Goal: Task Accomplishment & Management: Manage account settings

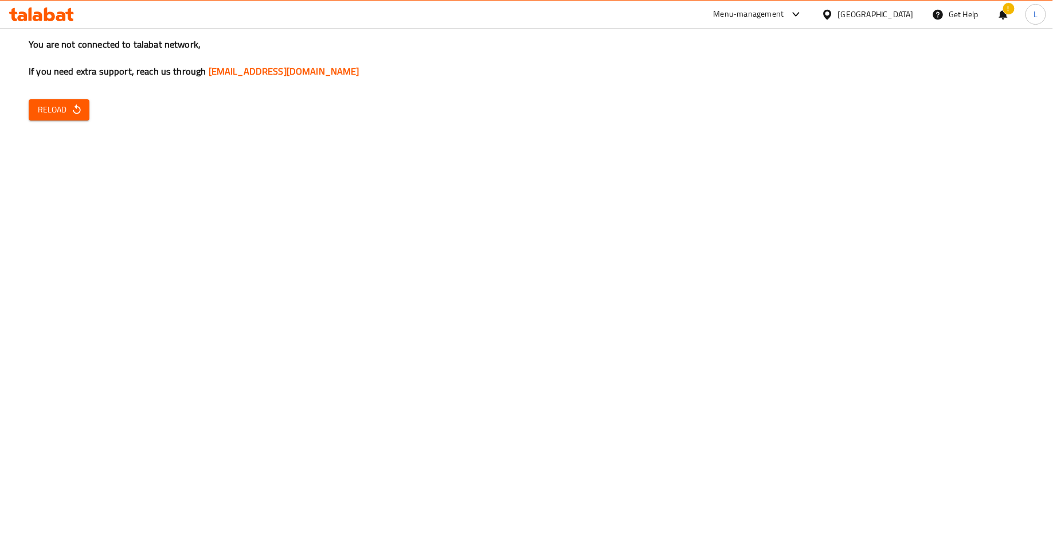
click at [50, 117] on button "Reload" at bounding box center [59, 109] width 61 height 21
click at [56, 115] on span "Reload" at bounding box center [59, 110] width 42 height 14
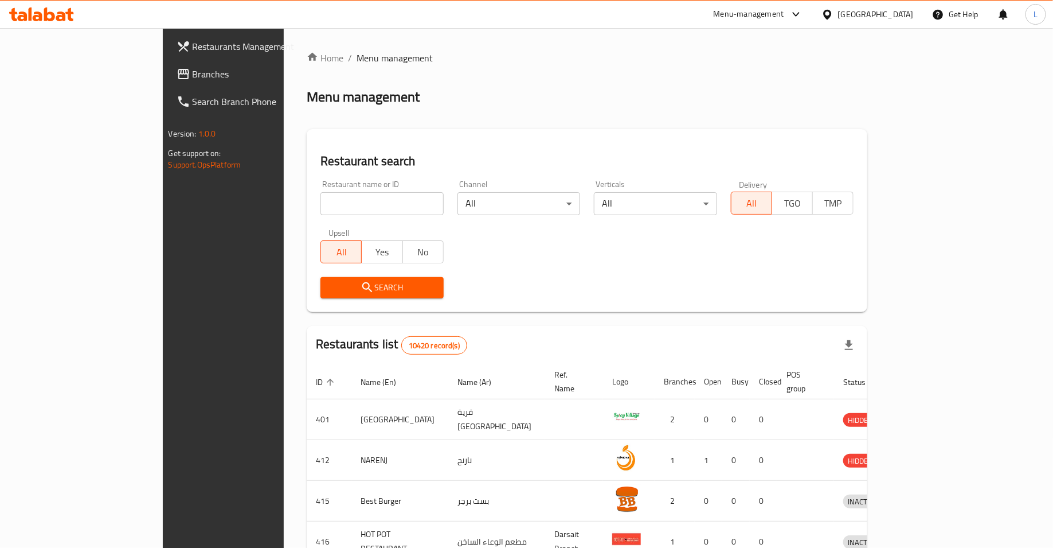
click at [368, 210] on input "search" at bounding box center [382, 203] width 123 height 23
type input "ذ"
type input "cali eats"
click button "Search" at bounding box center [382, 287] width 123 height 21
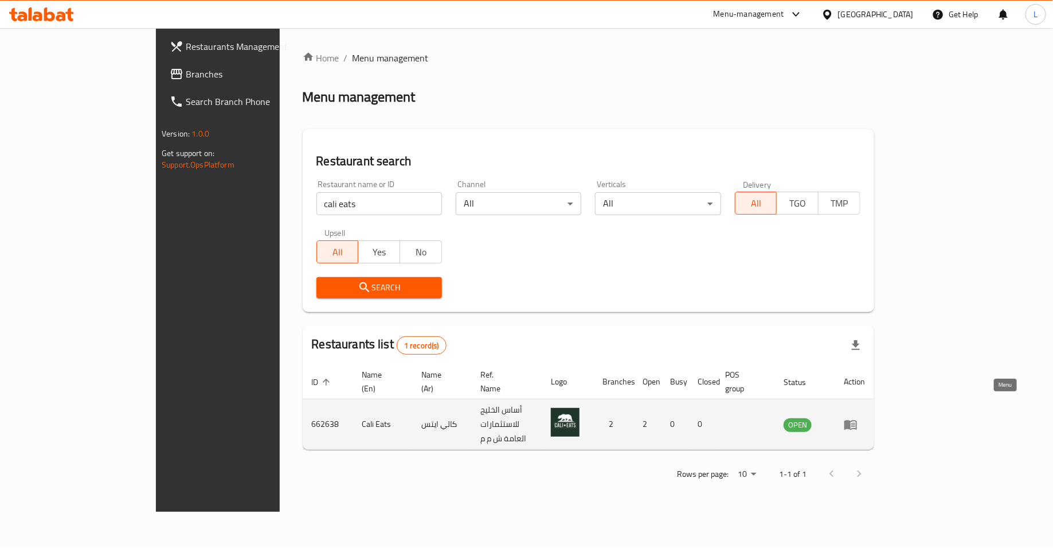
click at [857, 420] on icon "enhanced table" at bounding box center [851, 425] width 13 height 10
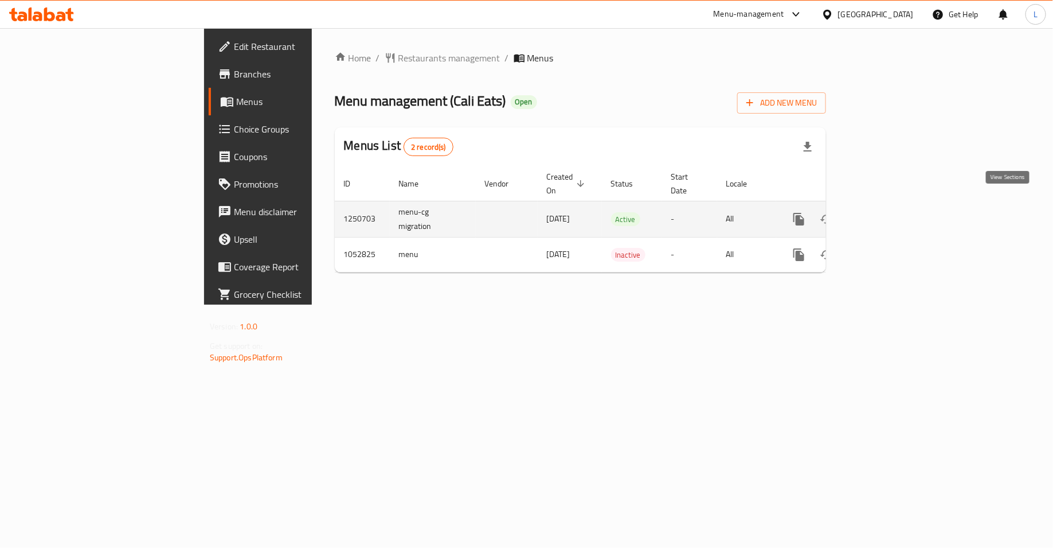
click at [889, 212] on icon "enhanced table" at bounding box center [882, 219] width 14 height 14
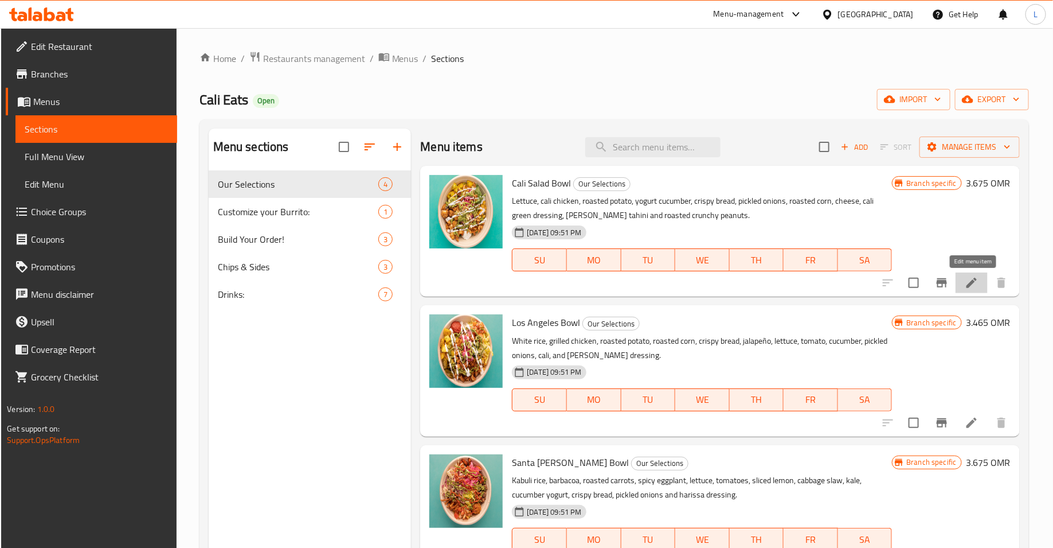
click at [969, 276] on icon at bounding box center [972, 283] width 14 height 14
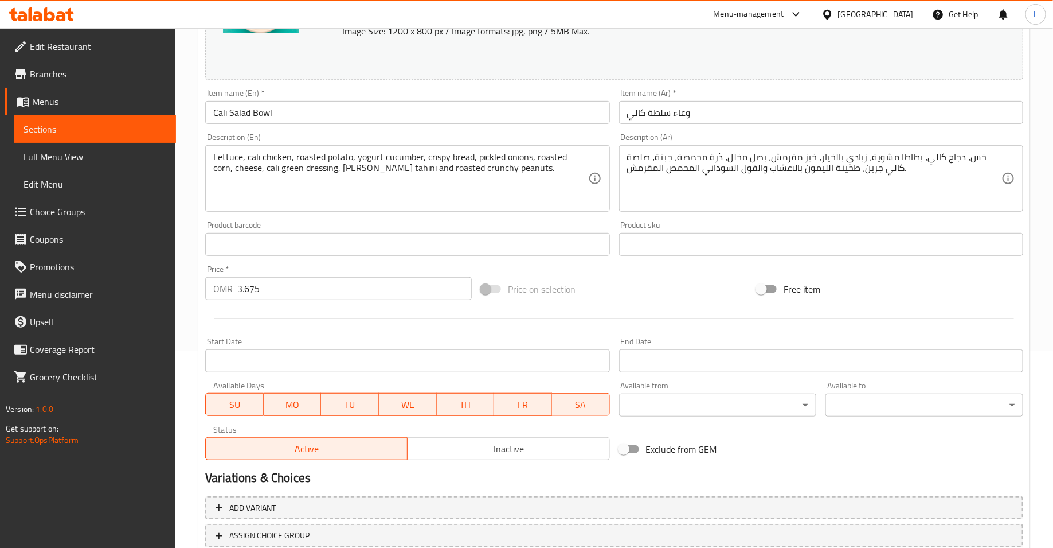
scroll to position [279, 0]
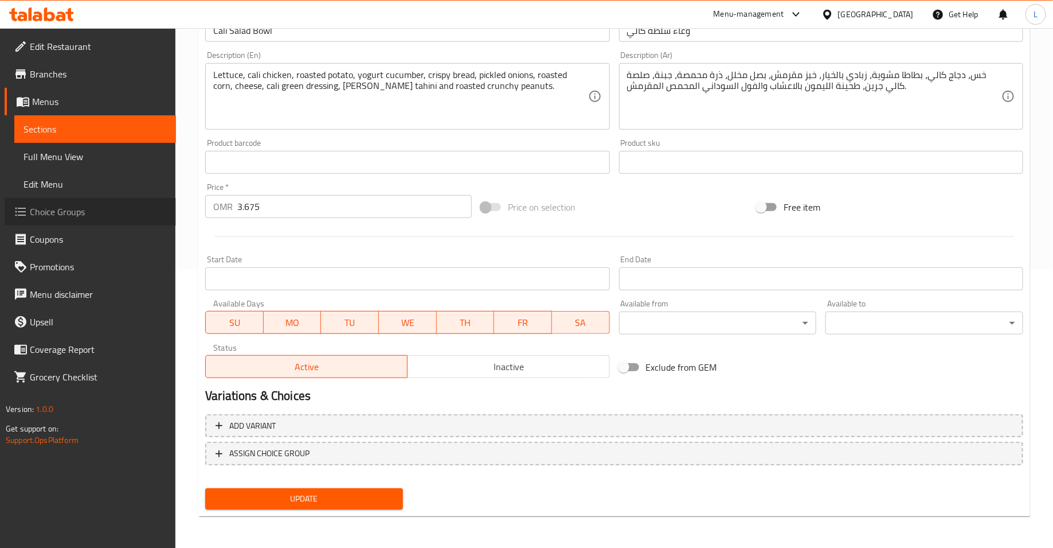
click at [87, 212] on span "Choice Groups" at bounding box center [98, 212] width 137 height 14
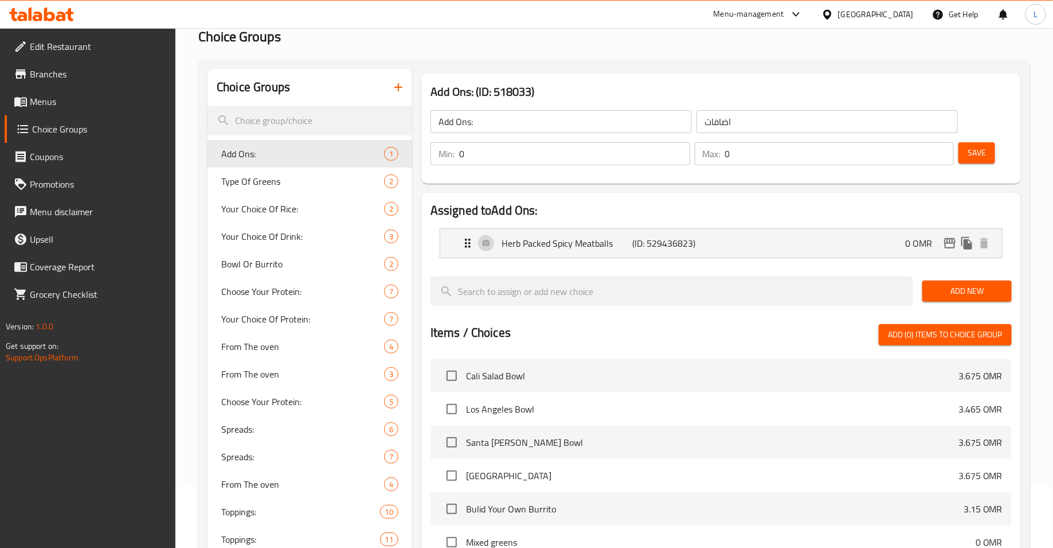
scroll to position [49, 0]
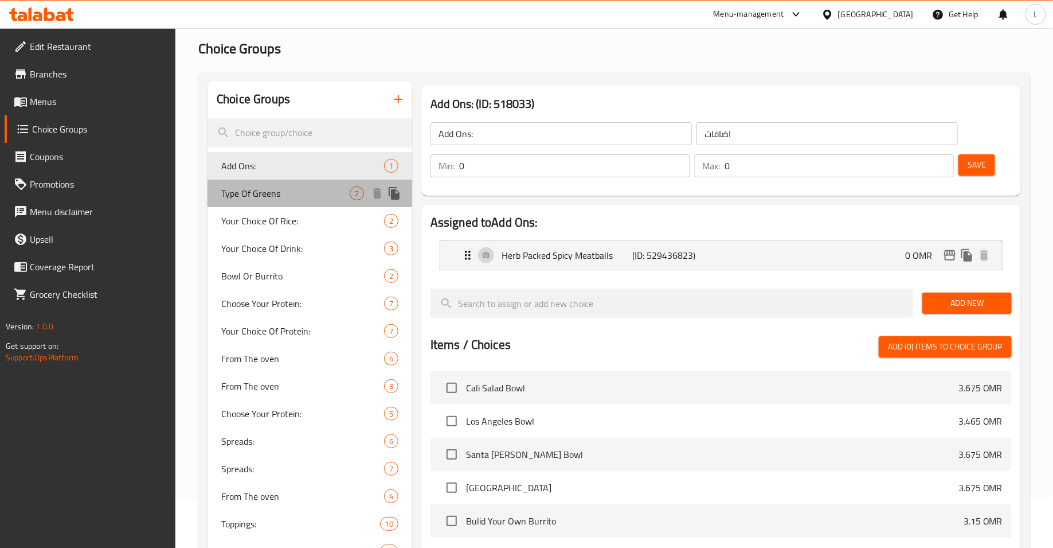
click at [276, 193] on span "Type Of Greens" at bounding box center [285, 193] width 128 height 14
type input "Type Of Greens"
type input "نوع الخضر"
type input "1"
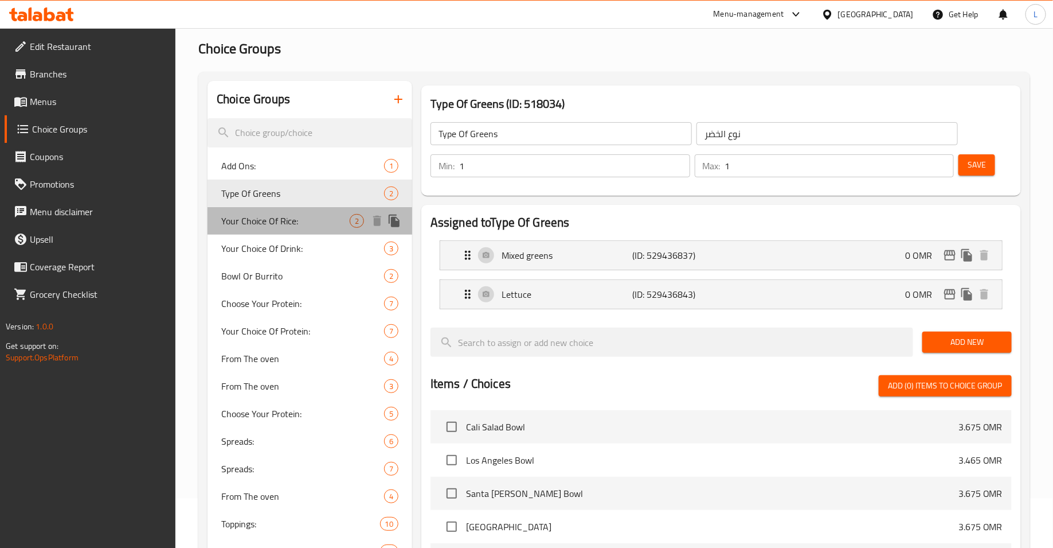
click at [272, 221] on span "Your Choice Of Rice:" at bounding box center [285, 221] width 128 height 14
type input "Your Choice Of Rice:"
type input "اختيارك من الارز:"
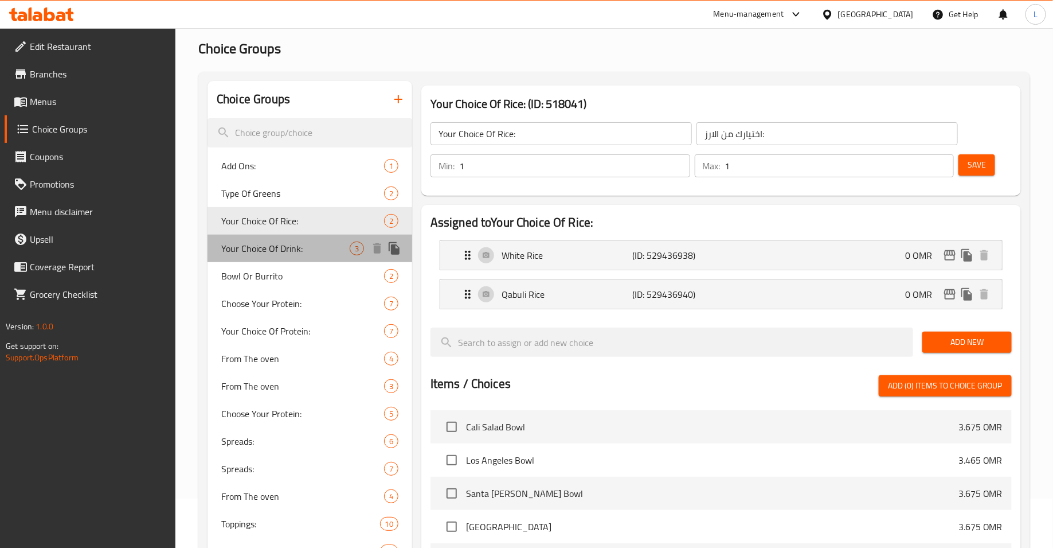
click at [275, 255] on span "Your Choice Of Drink:" at bounding box center [285, 248] width 128 height 14
type input "Your Choice Of Drink:"
type input "إختيارك من المشروب:"
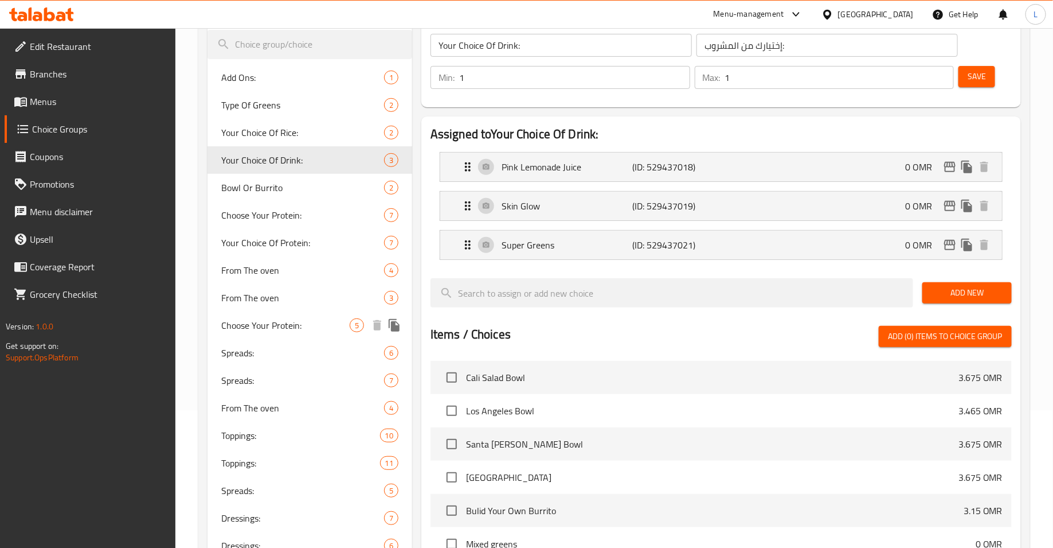
scroll to position [144, 0]
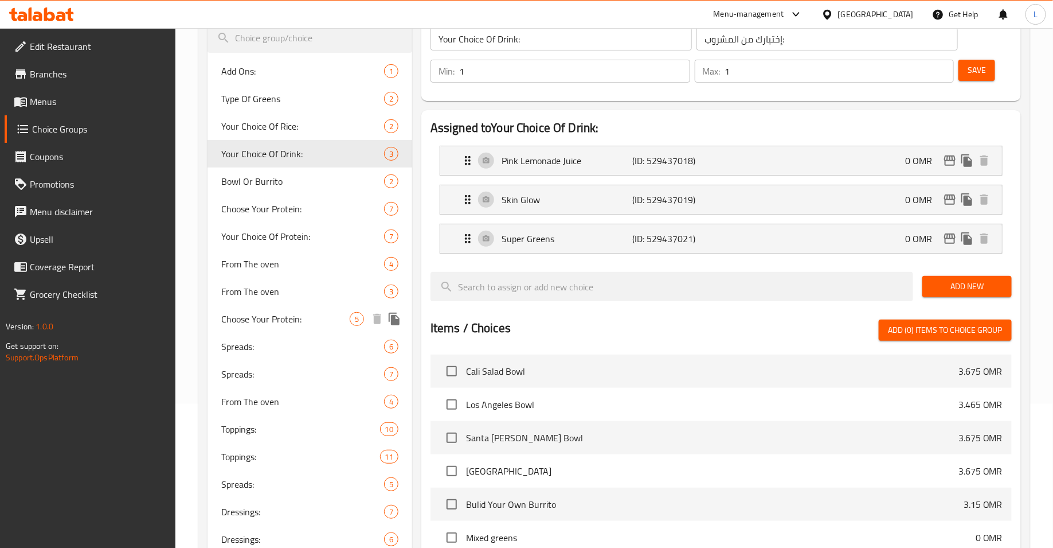
click at [266, 325] on span "Choose Your Protein:" at bounding box center [285, 319] width 128 height 14
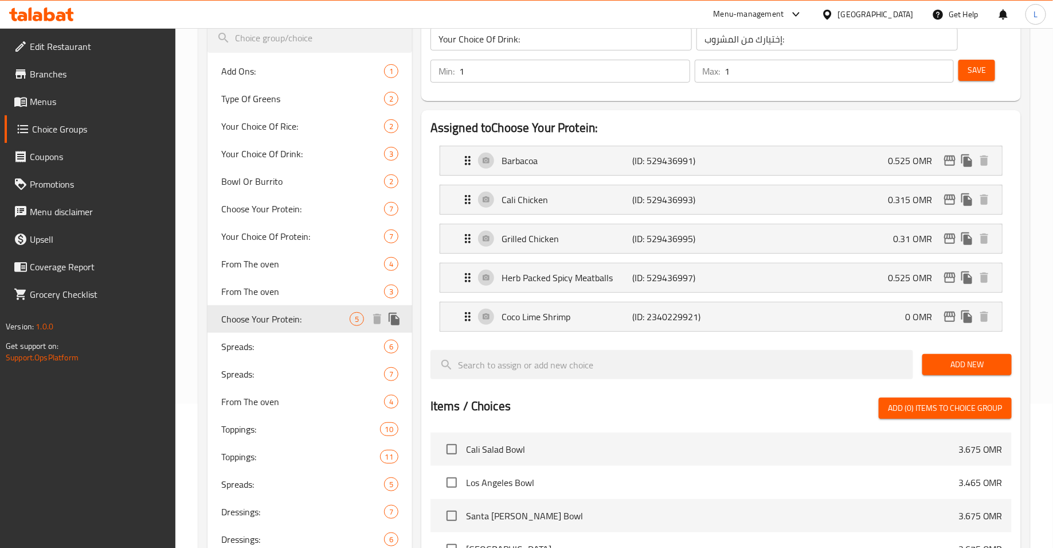
type input "Choose Your Protein:"
type input "اختر البروتين الخاص بك:"
type input "0"
click at [587, 311] on p "Coco Lime Shrimp" at bounding box center [567, 317] width 131 height 14
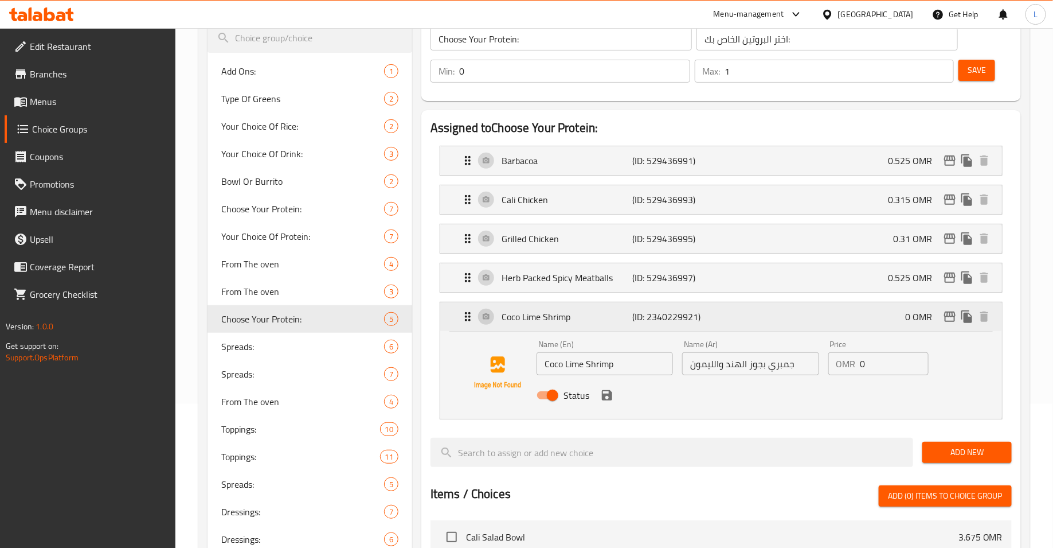
click at [783, 316] on div "Coco Lime Shrimp (ID: 2340229921) 0 OMR" at bounding box center [725, 316] width 528 height 29
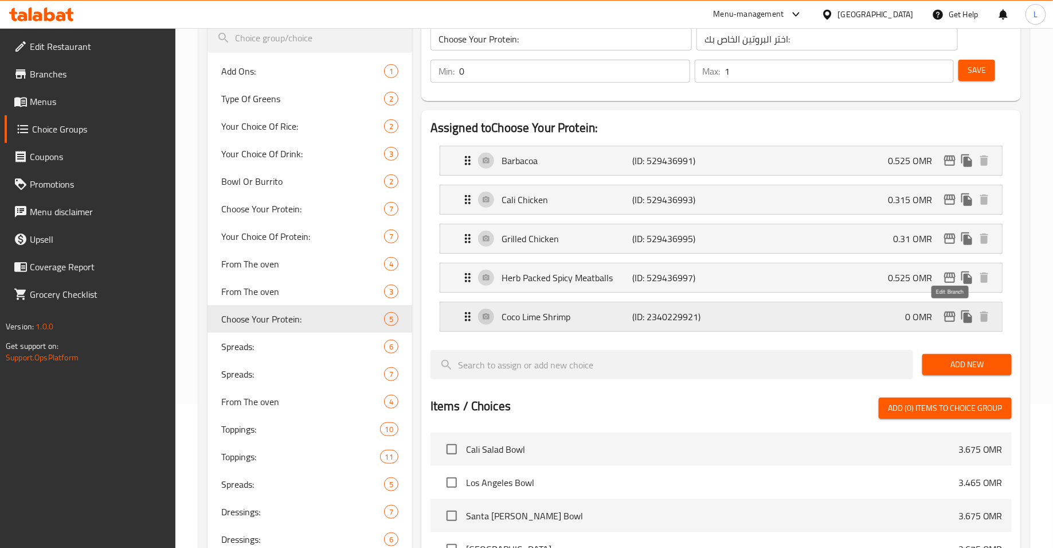
click at [951, 313] on icon "edit" at bounding box center [950, 316] width 11 height 10
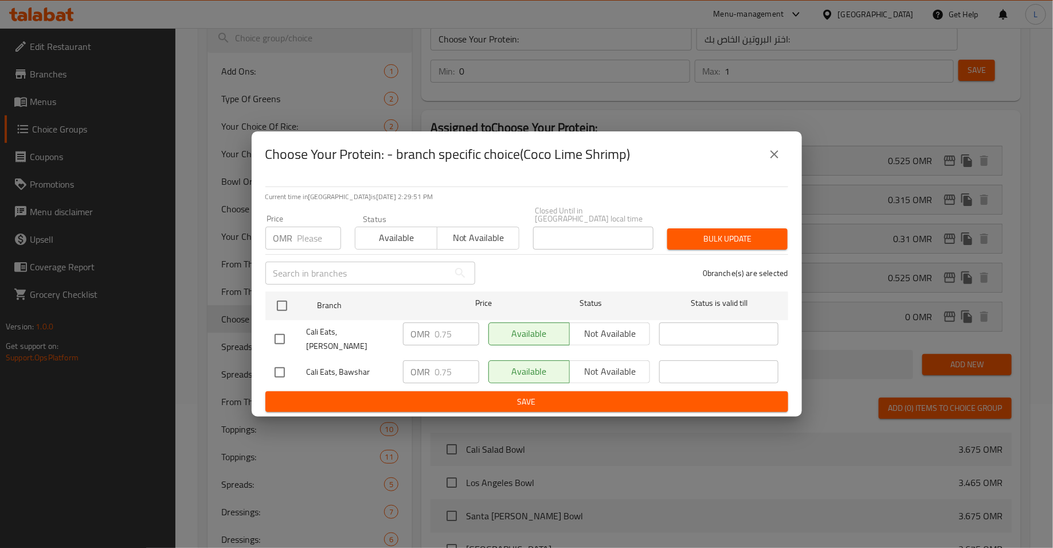
click at [782, 167] on button "close" at bounding box center [775, 155] width 28 height 28
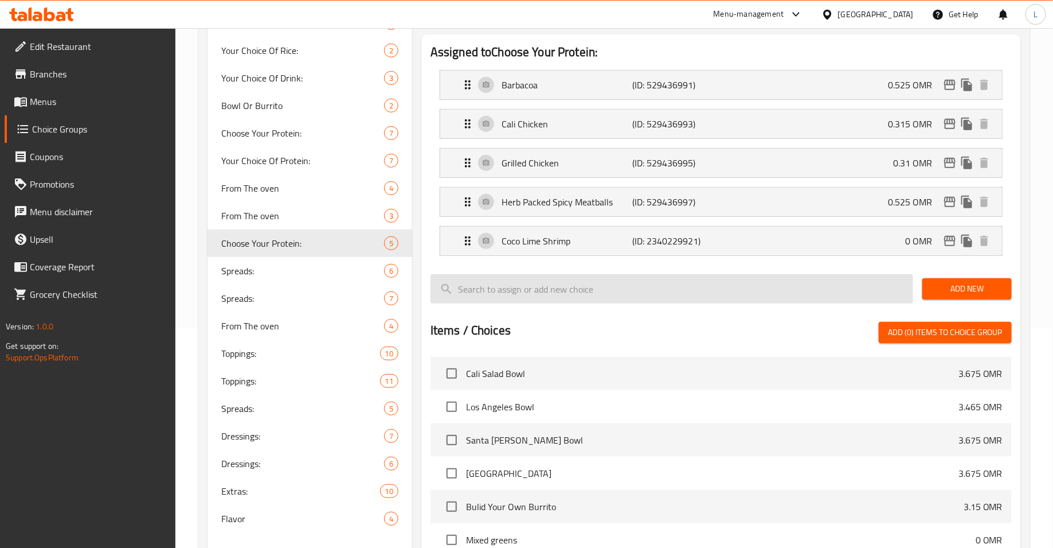
scroll to position [205, 0]
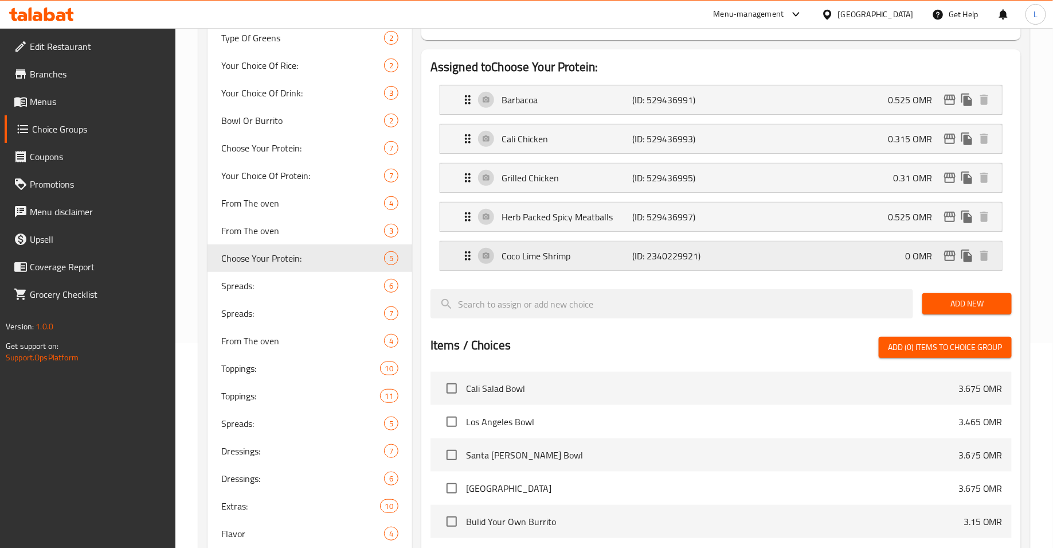
click at [824, 248] on div "Coco Lime Shrimp (ID: 2340229921) 0 OMR" at bounding box center [725, 255] width 528 height 29
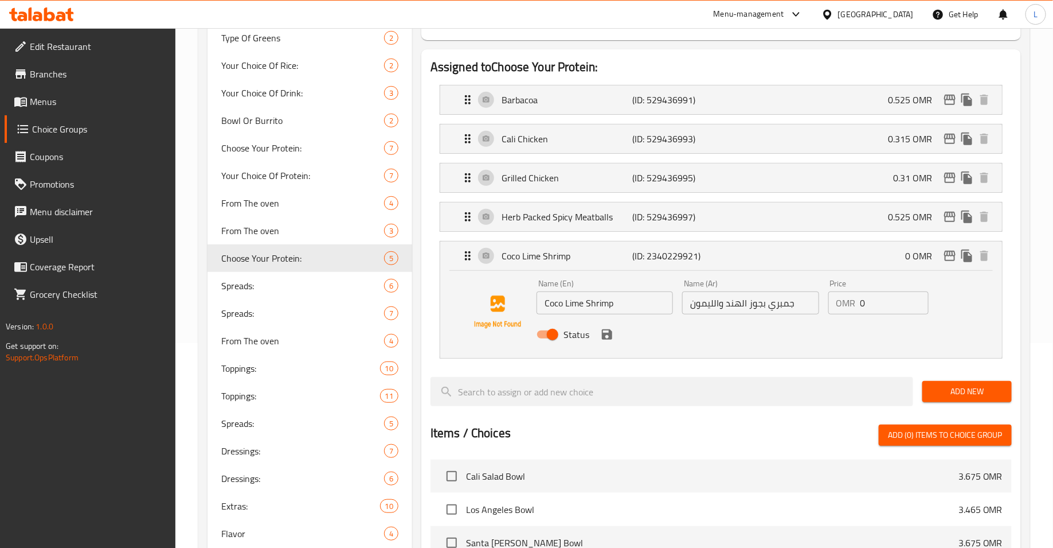
click at [878, 306] on input "0" at bounding box center [895, 302] width 68 height 23
click at [607, 338] on icon "save" at bounding box center [607, 334] width 14 height 14
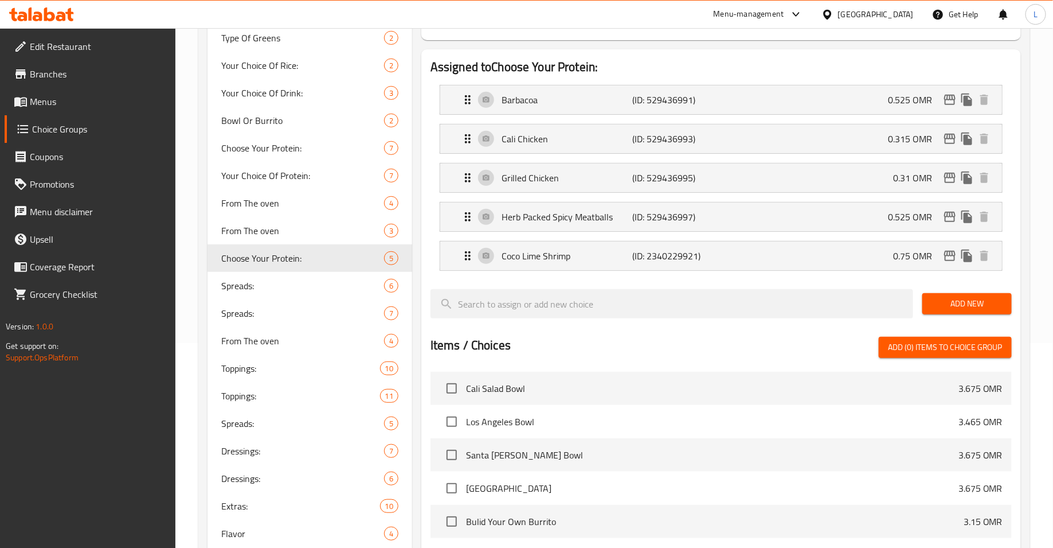
type input "0.75"
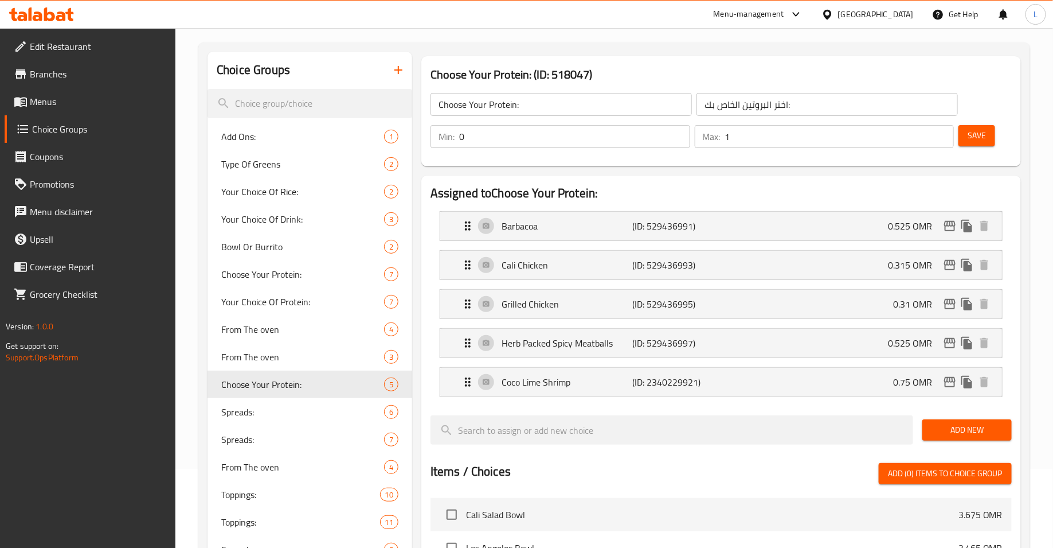
scroll to position [72, 0]
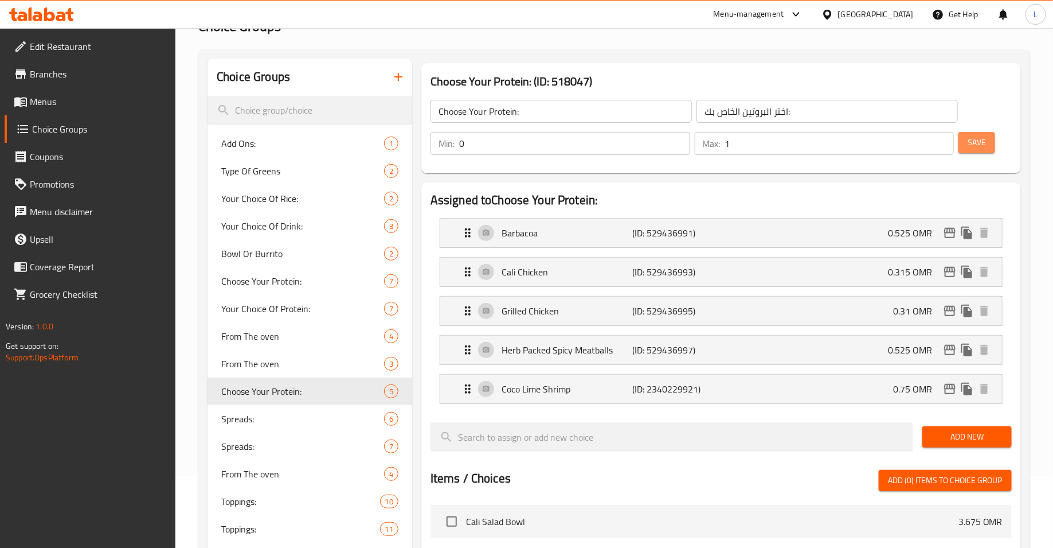
click at [975, 143] on span "Save" at bounding box center [977, 142] width 18 height 14
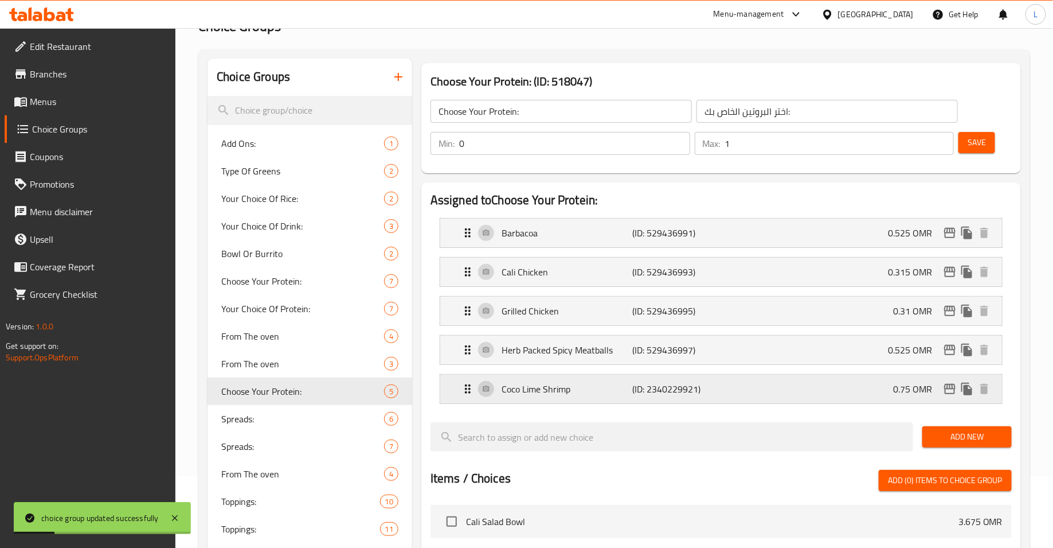
click at [567, 386] on p "Coco Lime Shrimp" at bounding box center [567, 389] width 131 height 14
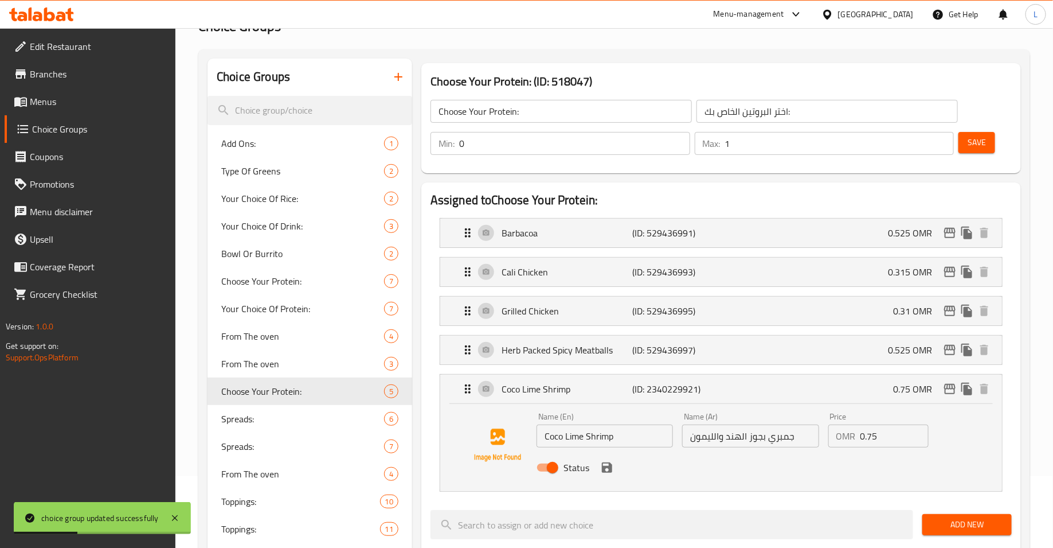
click at [609, 470] on icon "save" at bounding box center [607, 467] width 10 height 10
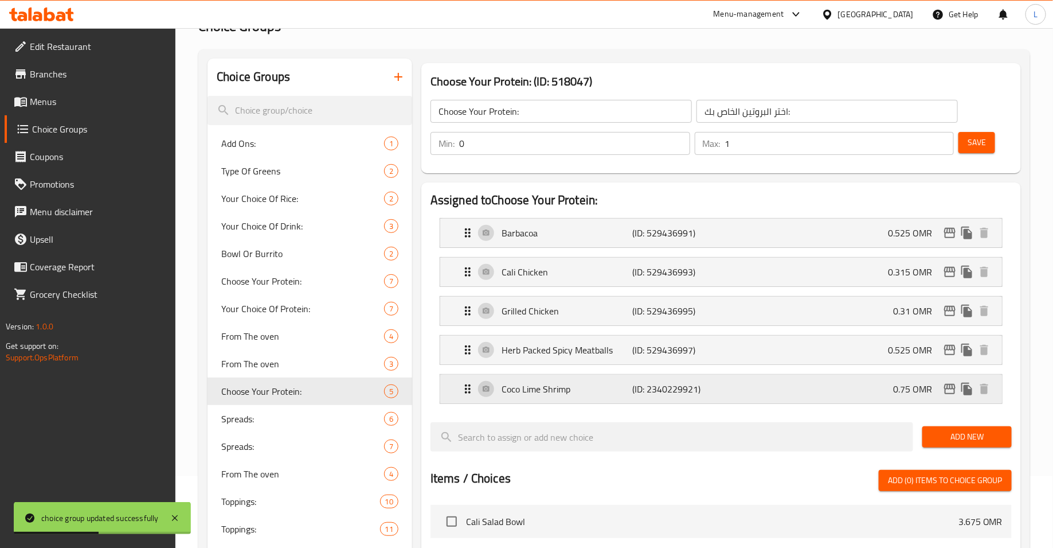
click at [608, 387] on p "Coco Lime Shrimp" at bounding box center [567, 389] width 131 height 14
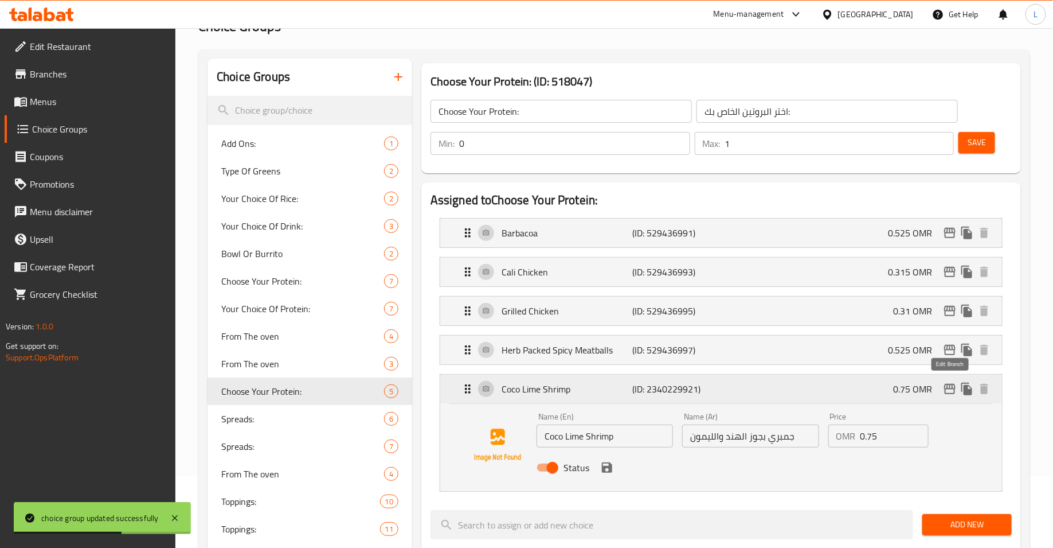
click at [950, 387] on icon "edit" at bounding box center [950, 389] width 11 height 10
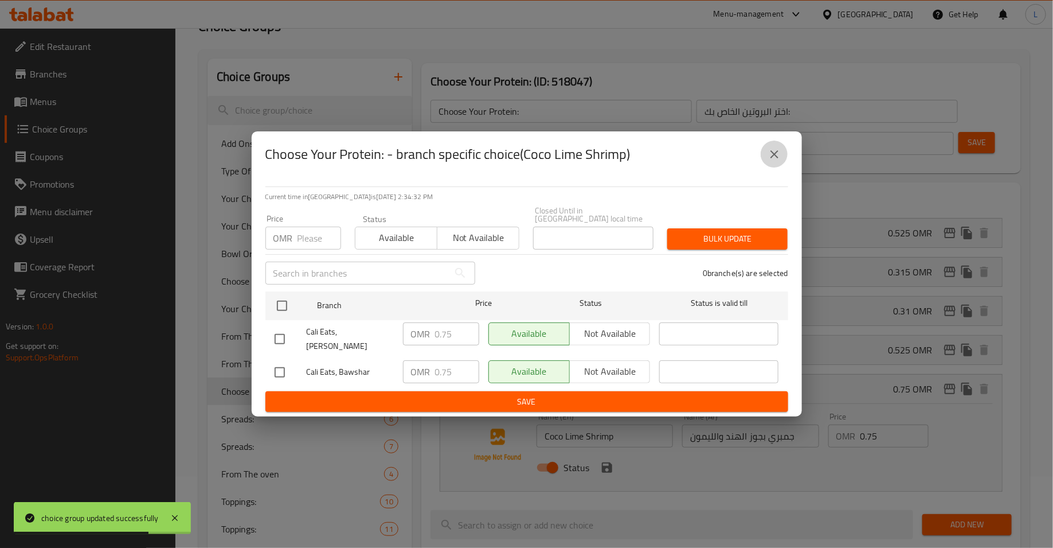
click at [781, 161] on icon "close" at bounding box center [775, 154] width 14 height 14
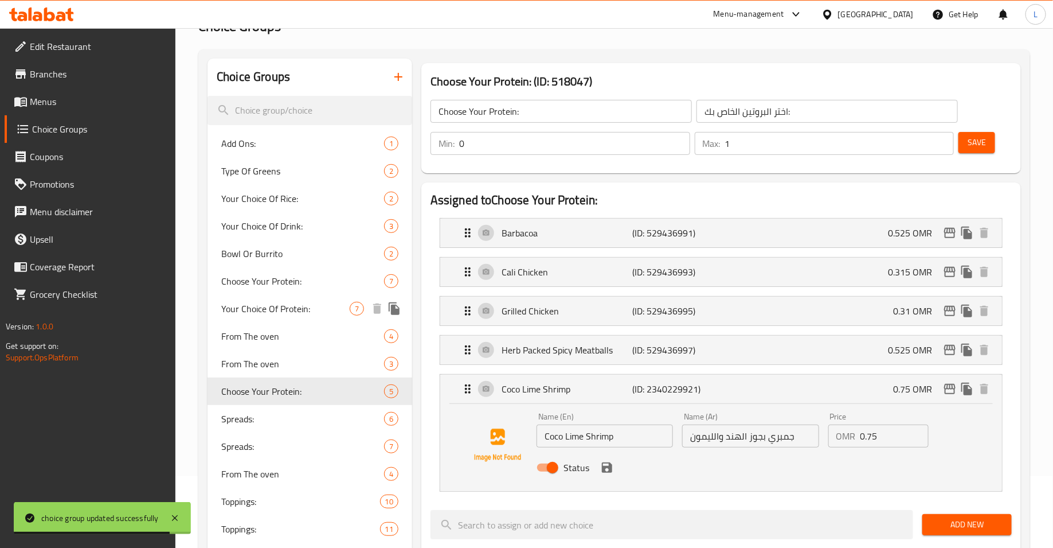
click at [271, 302] on span "Your Choice Of Protein:" at bounding box center [285, 309] width 128 height 14
type input "Your Choice Of Protein:"
type input "اختيارك من البروتين:"
type input "1"
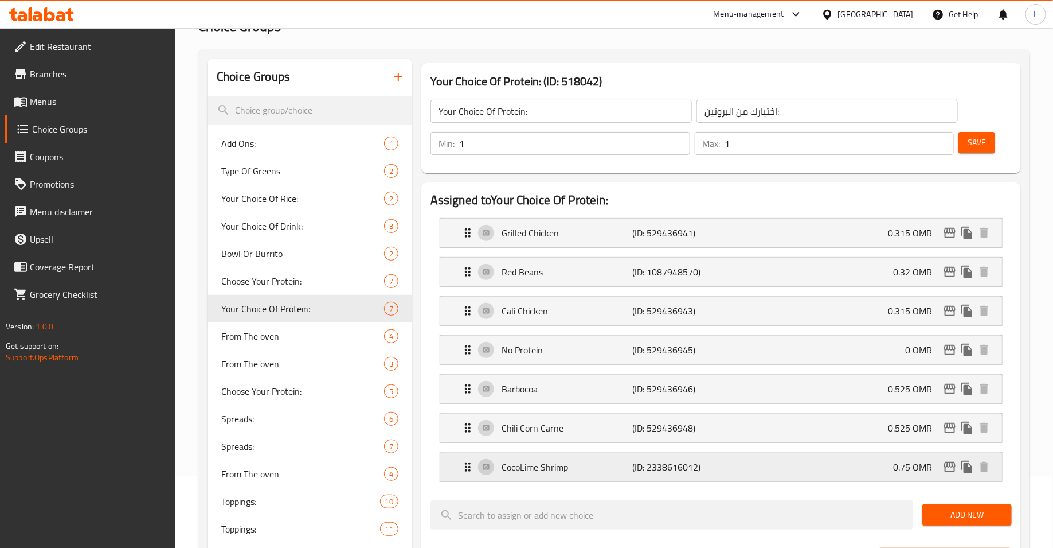
click at [747, 458] on div "CocoLime Shrimp (ID: 2338616012) 0.75 OMR" at bounding box center [725, 466] width 528 height 29
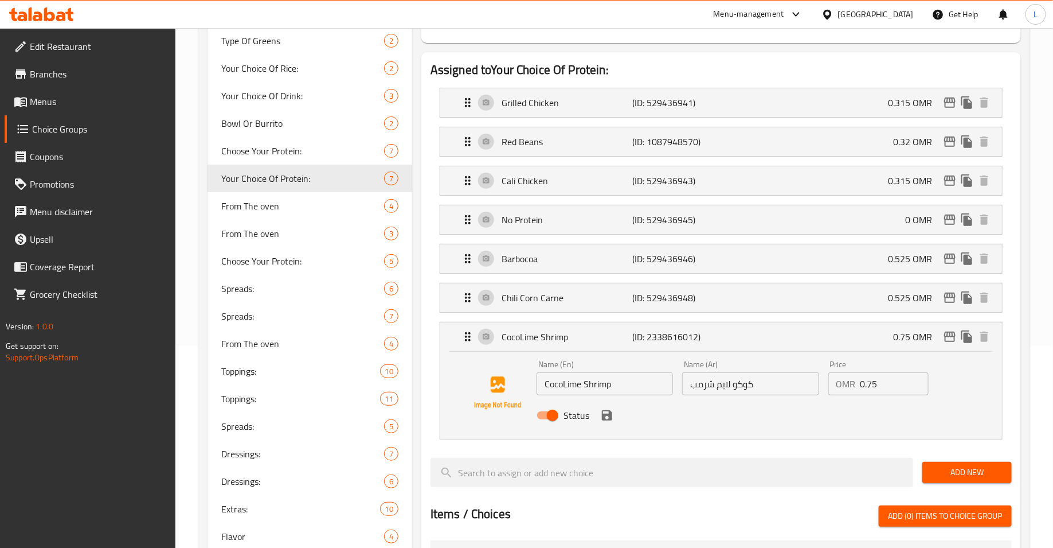
scroll to position [220, 0]
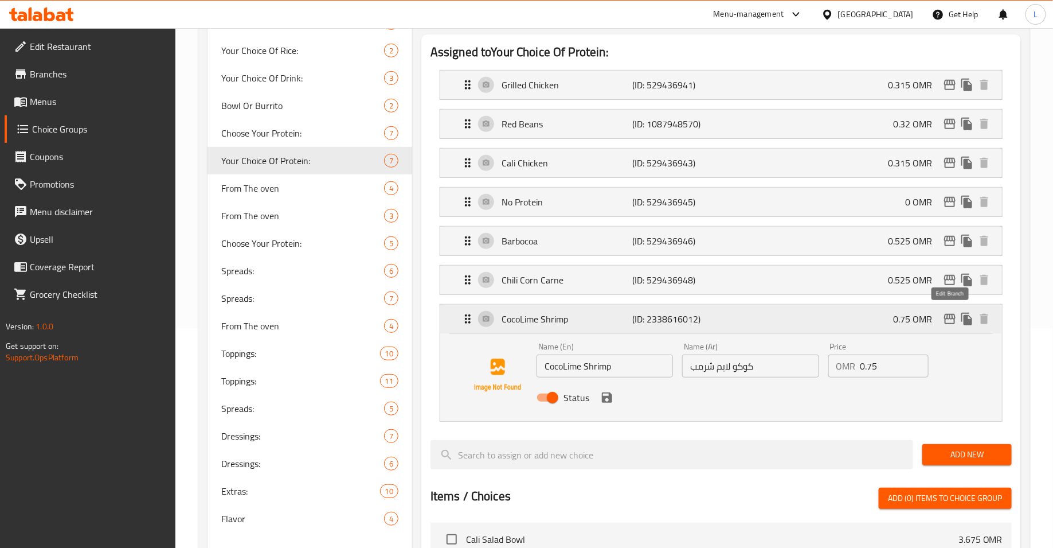
click at [955, 317] on icon "edit" at bounding box center [950, 319] width 11 height 10
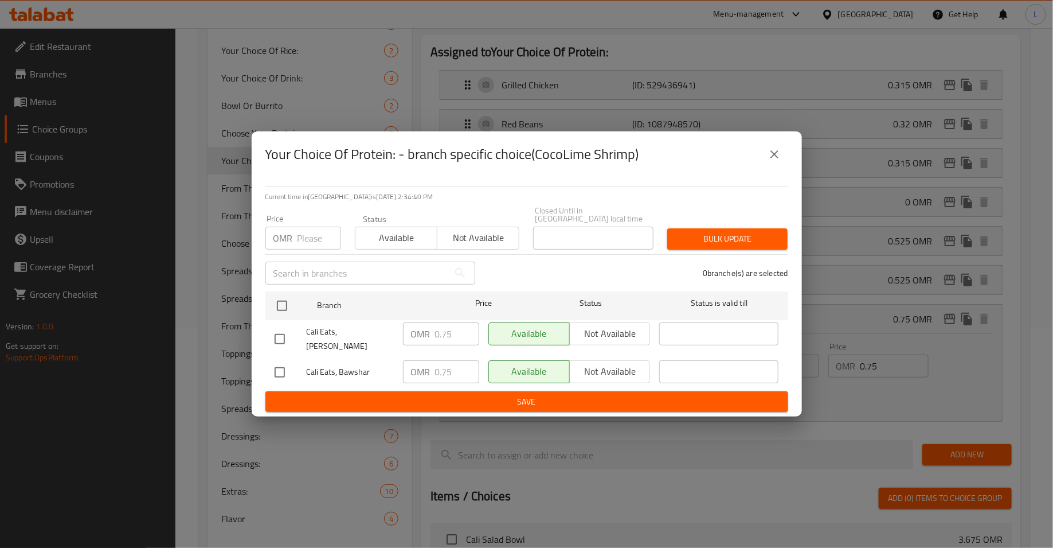
click at [776, 168] on button "close" at bounding box center [775, 155] width 28 height 28
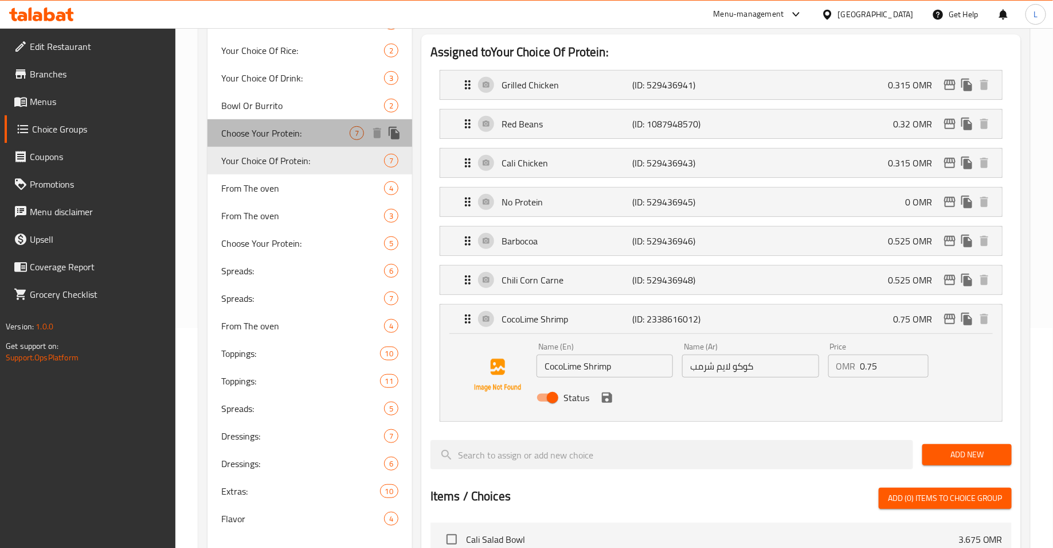
click at [232, 138] on span "Choose Your Protein:" at bounding box center [285, 133] width 128 height 14
type input "Choose Your Protein:"
type input "اختر البروتين الخاص بك:"
type input "0"
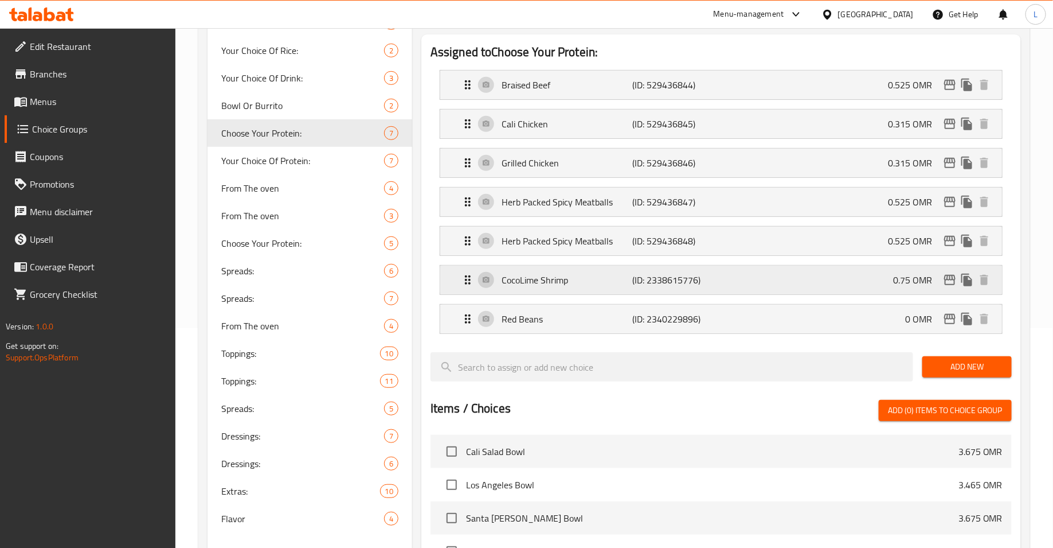
click at [662, 273] on p "(ID: 2338615776)" at bounding box center [677, 280] width 88 height 14
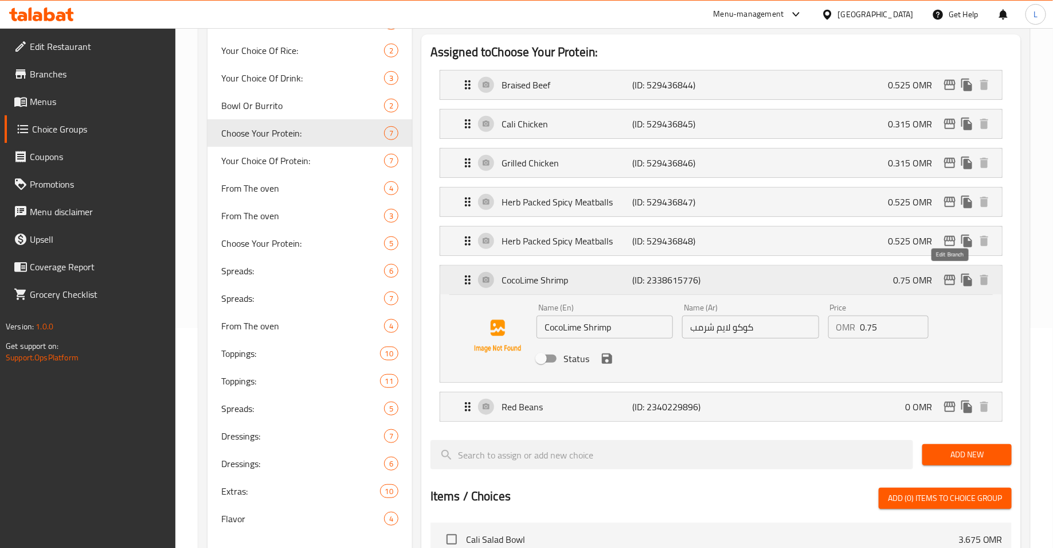
click at [951, 277] on icon "edit" at bounding box center [950, 280] width 11 height 10
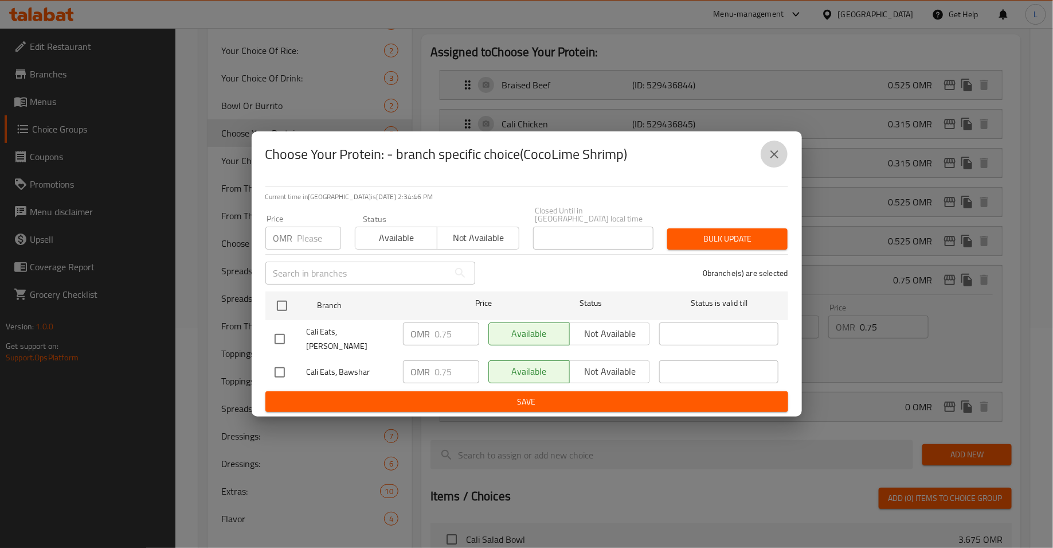
click at [773, 158] on icon "close" at bounding box center [775, 154] width 14 height 14
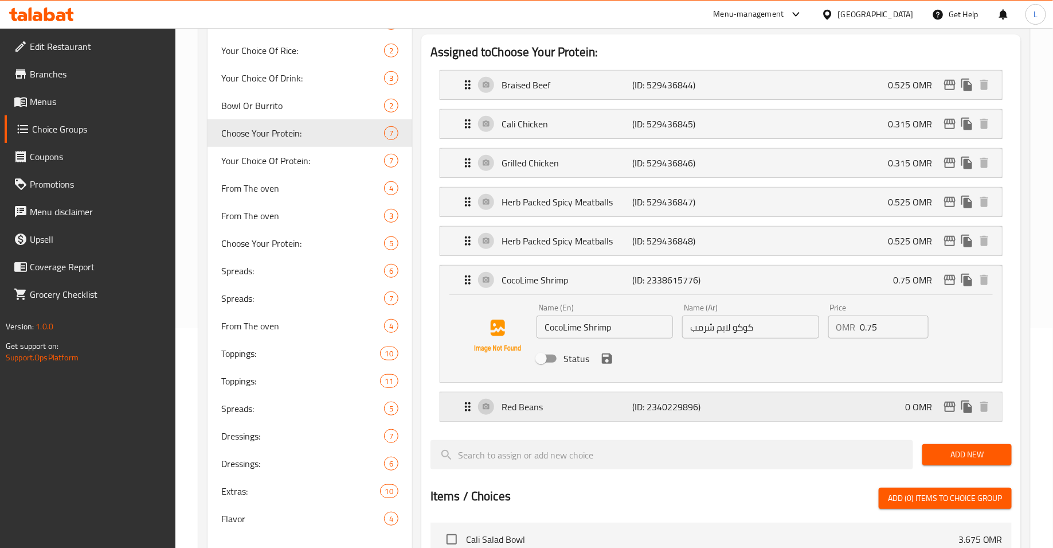
click at [548, 405] on p "Red Beans" at bounding box center [567, 407] width 131 height 14
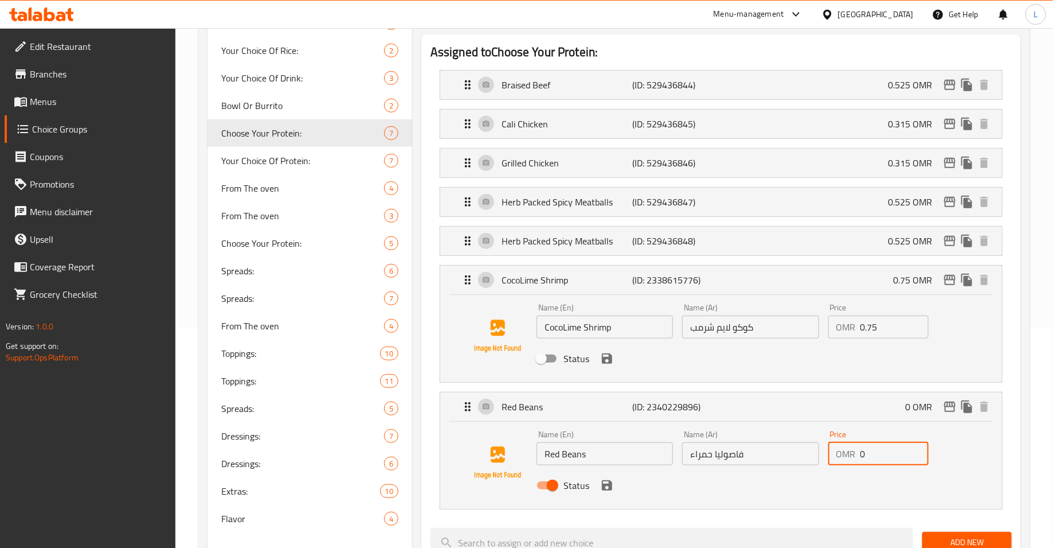
click at [883, 451] on input "0" at bounding box center [895, 453] width 68 height 23
click at [600, 479] on icon "save" at bounding box center [607, 485] width 14 height 14
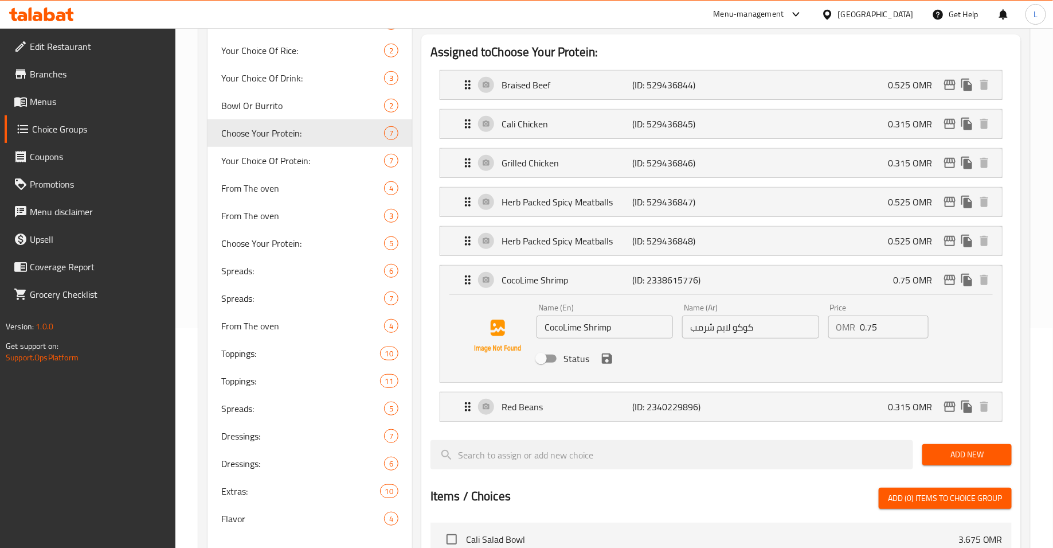
type input "0.315"
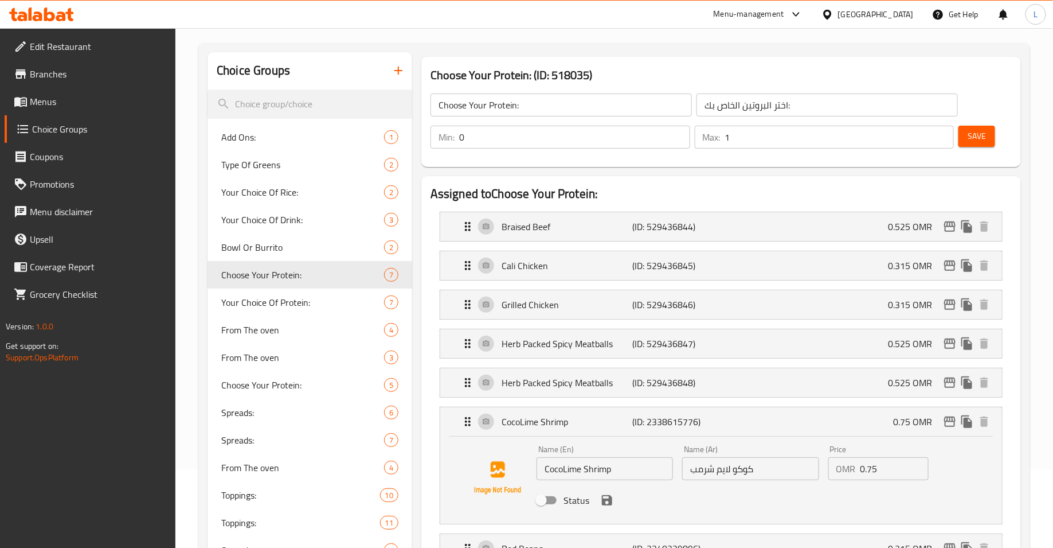
scroll to position [3, 0]
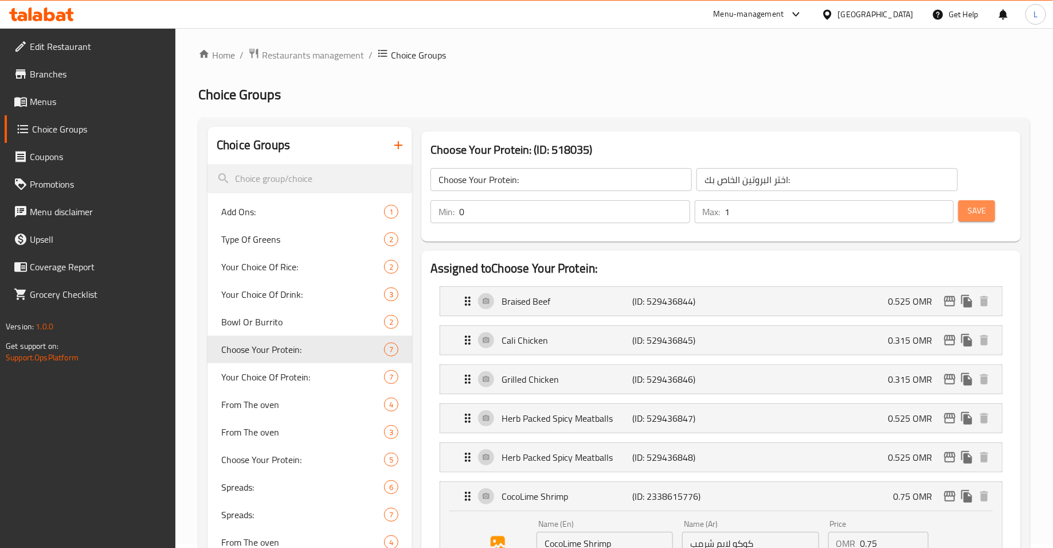
click at [961, 209] on button "Save" at bounding box center [977, 210] width 37 height 21
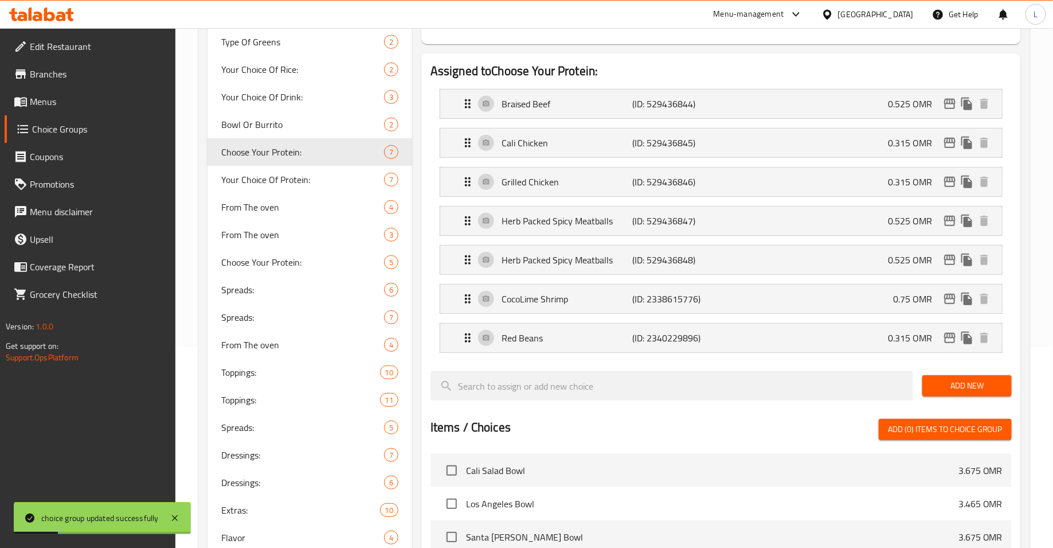
scroll to position [196, 0]
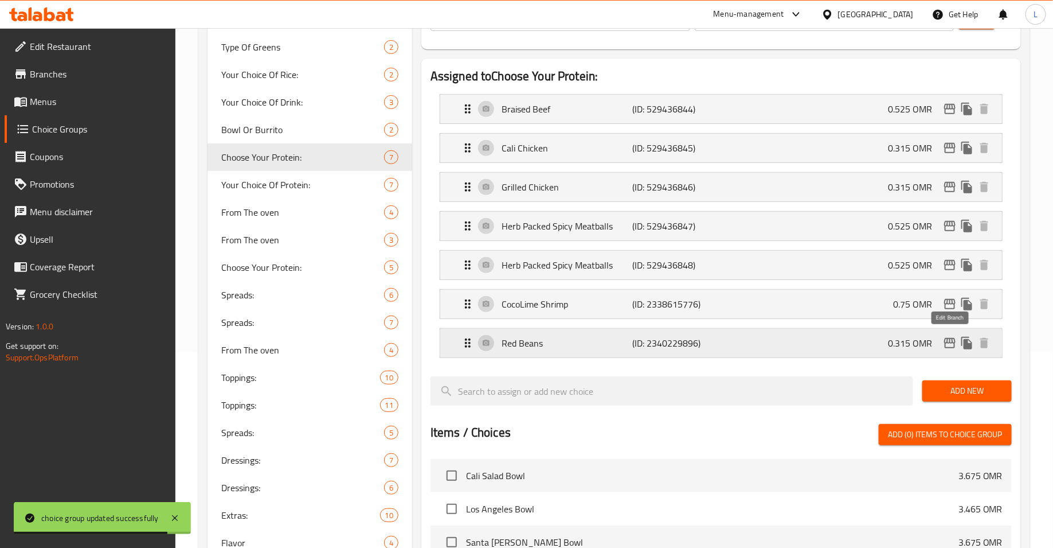
click at [951, 341] on icon "edit" at bounding box center [950, 343] width 14 height 14
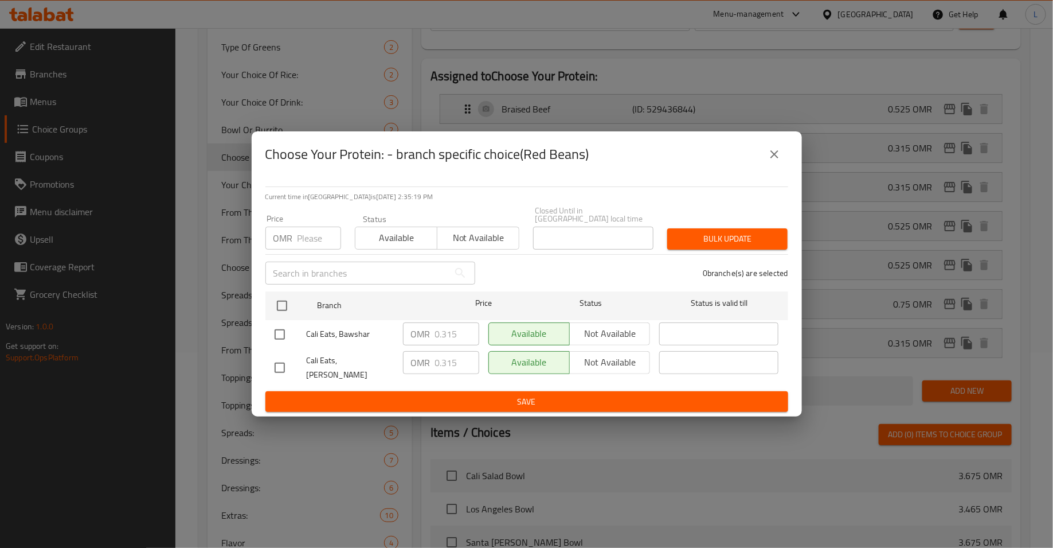
click at [771, 158] on icon "close" at bounding box center [775, 154] width 8 height 8
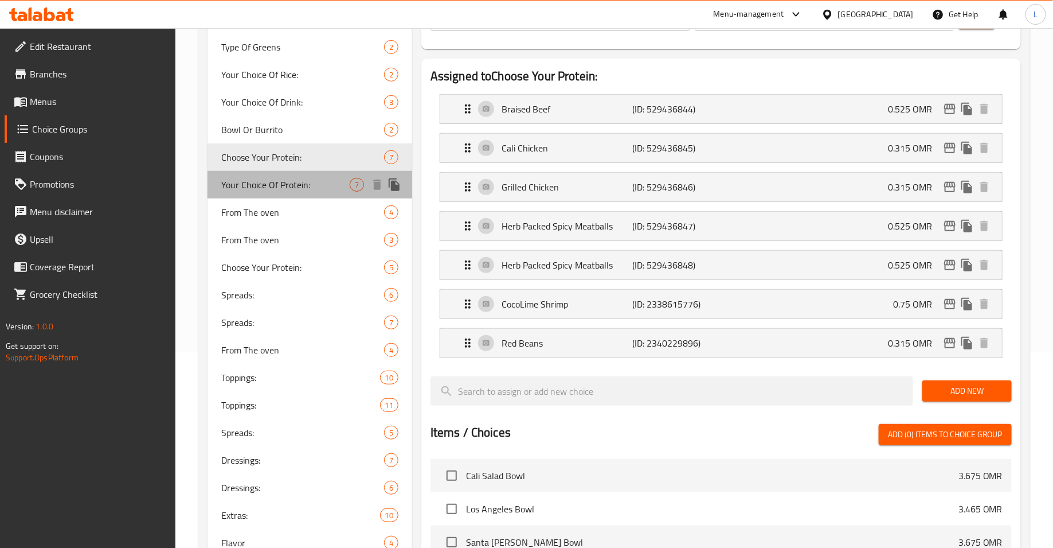
click at [302, 184] on span "Your Choice Of Protein:" at bounding box center [285, 185] width 128 height 14
type input "Your Choice Of Protein:"
type input "اختيارك من البروتين:"
type input "1"
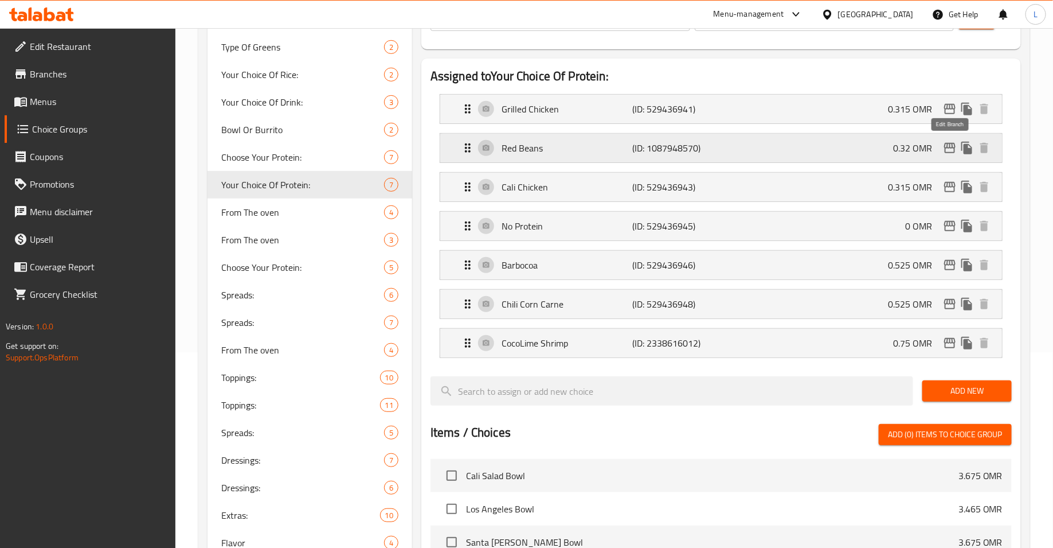
click at [954, 146] on icon "edit" at bounding box center [950, 148] width 11 height 10
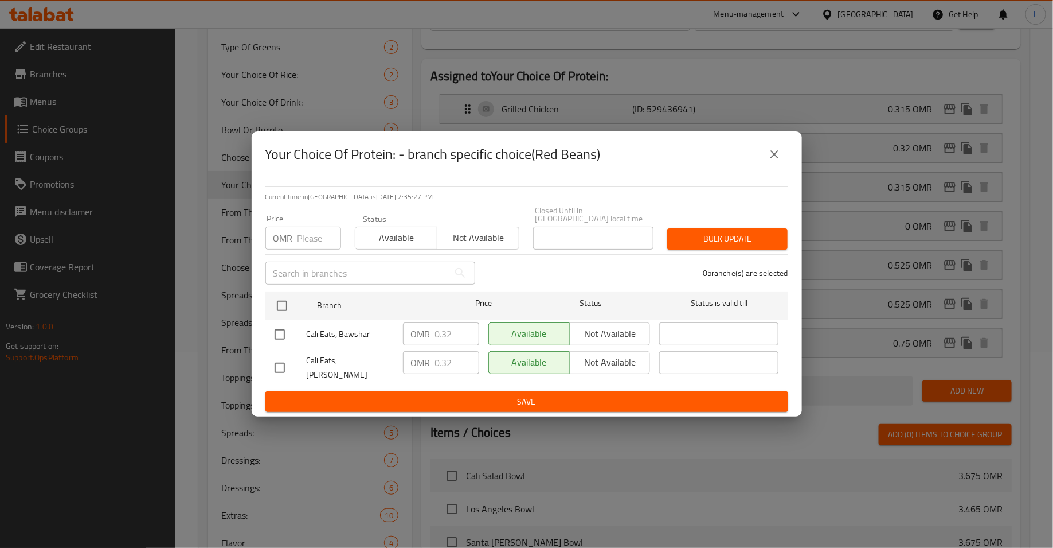
click at [773, 168] on button "close" at bounding box center [775, 155] width 28 height 28
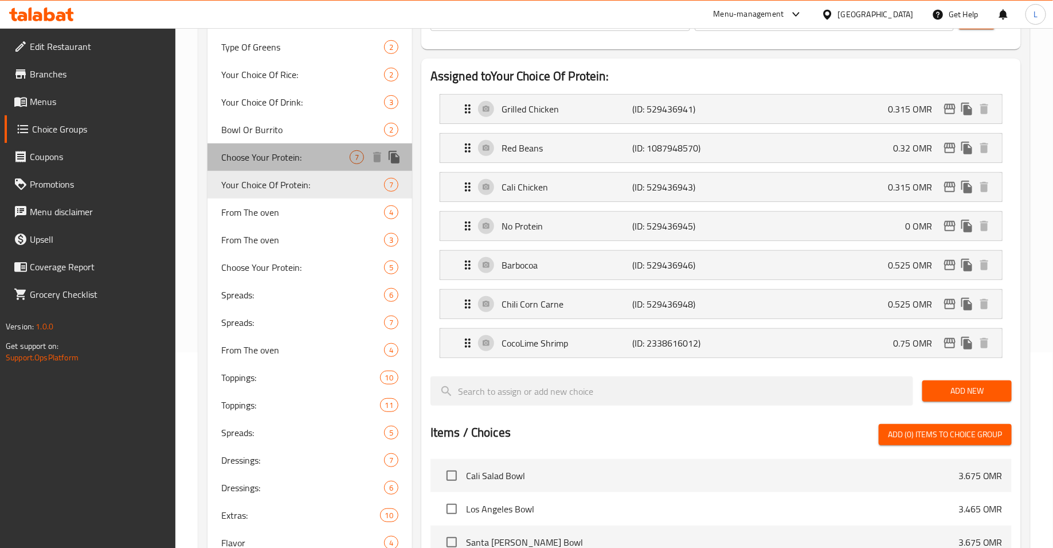
click at [279, 157] on span "Choose Your Protein:" at bounding box center [285, 157] width 128 height 14
type input "Choose Your Protein:"
type input "اختر البروتين الخاص بك:"
type input "0"
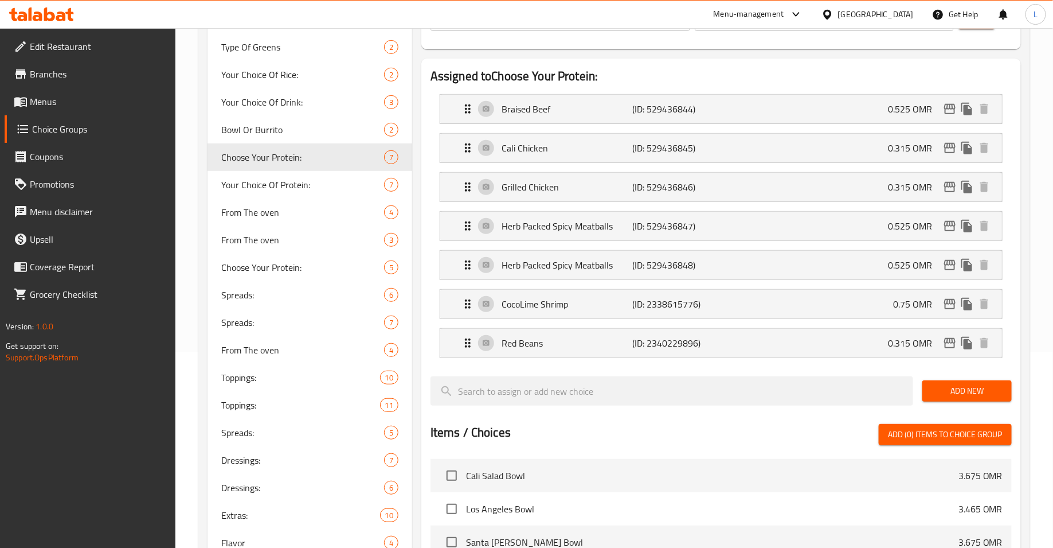
scroll to position [0, 0]
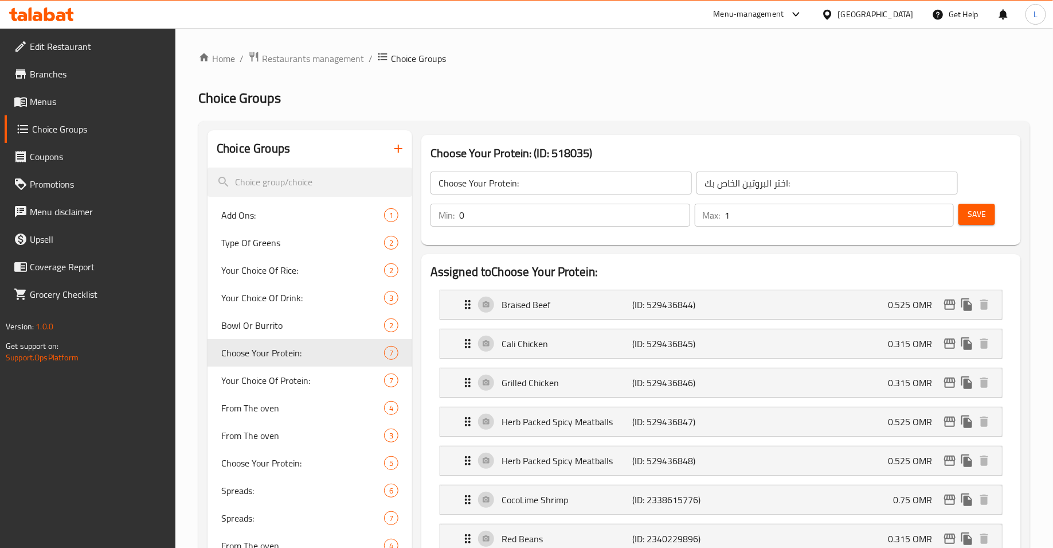
click at [62, 10] on icon at bounding box center [41, 14] width 65 height 14
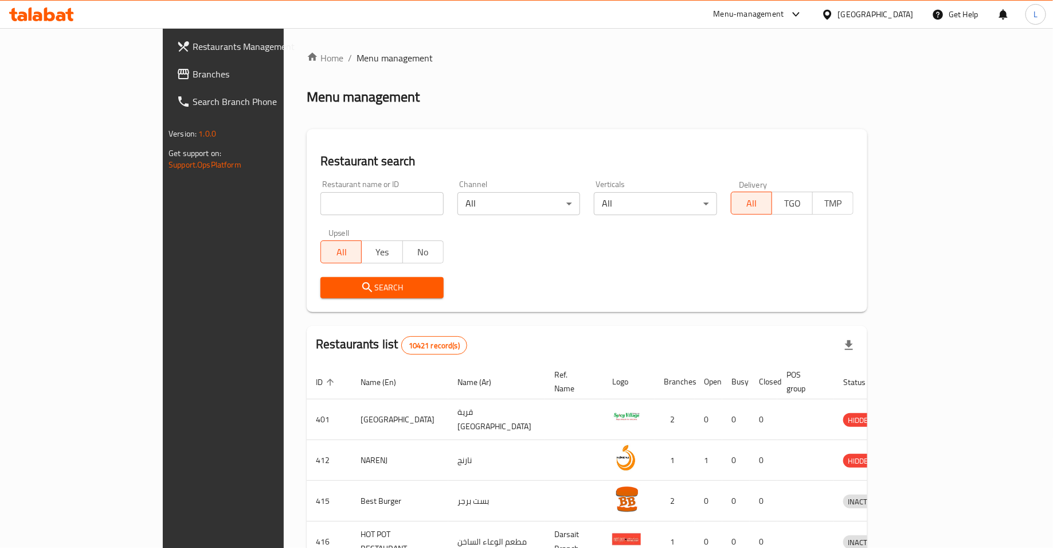
click at [340, 216] on div "Restaurant name or ID Restaurant name or ID" at bounding box center [382, 197] width 137 height 49
click at [340, 206] on input "search" at bounding box center [382, 203] width 123 height 23
type input "ajeen"
click button "Search" at bounding box center [382, 287] width 123 height 21
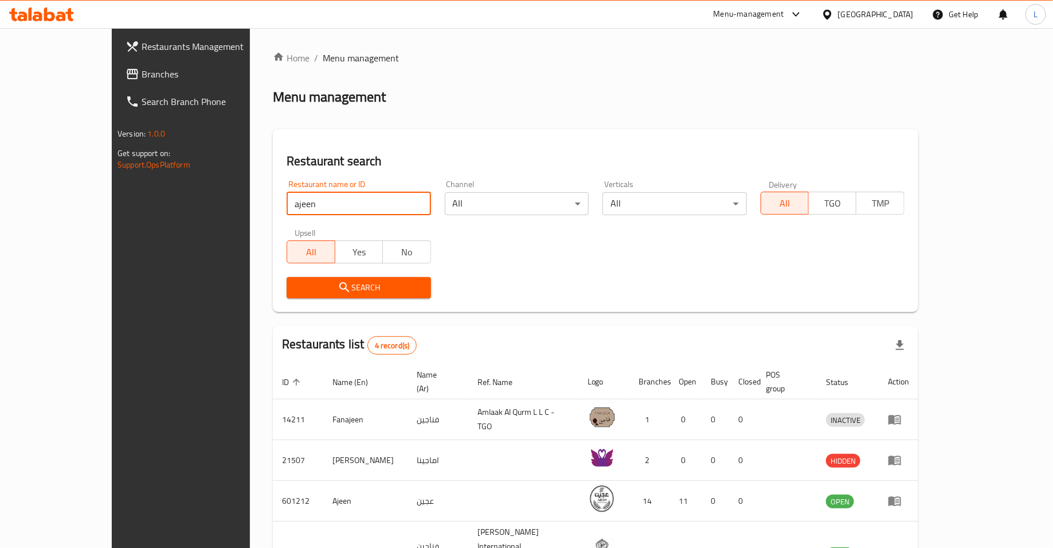
scroll to position [61, 0]
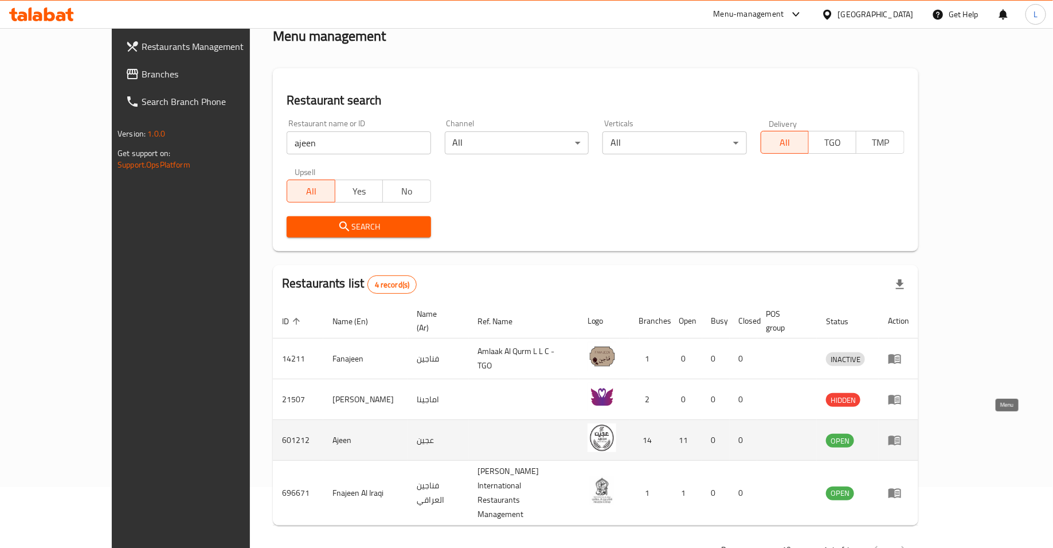
click at [902, 433] on icon "enhanced table" at bounding box center [895, 440] width 14 height 14
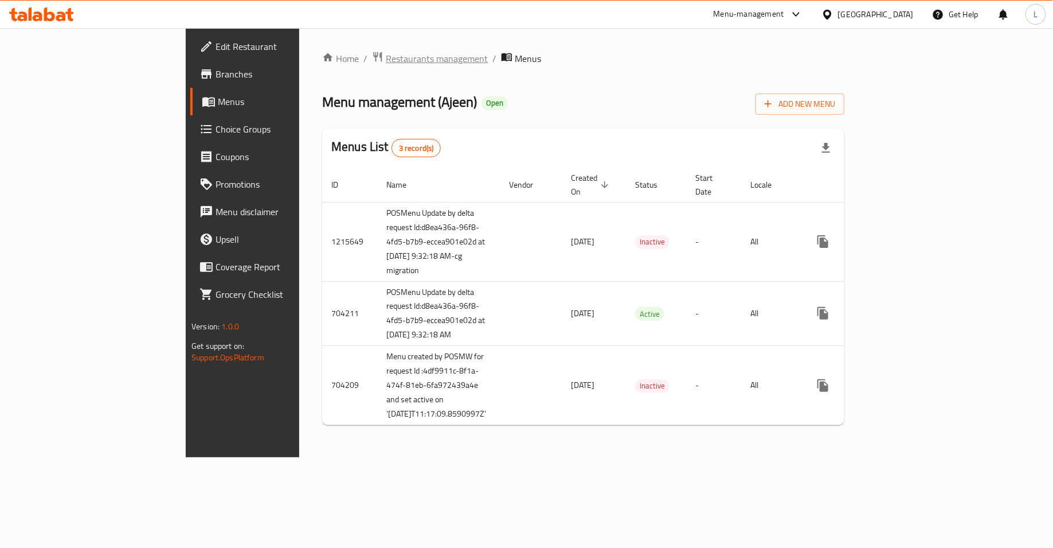
click at [386, 60] on span "Restaurants management" at bounding box center [437, 59] width 102 height 14
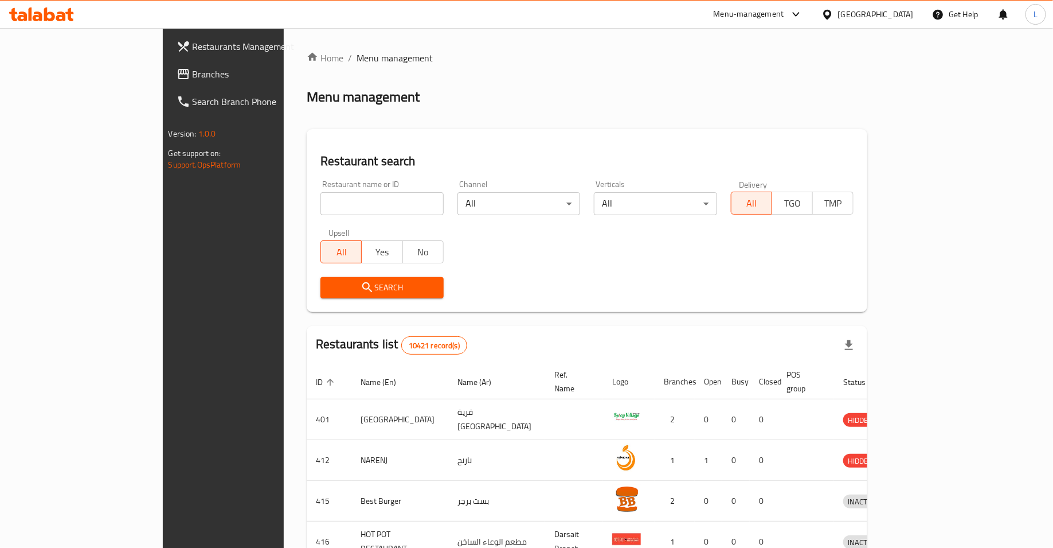
click at [321, 198] on input "search" at bounding box center [382, 203] width 123 height 23
type input "crunch bunch"
click button "Search" at bounding box center [382, 287] width 123 height 21
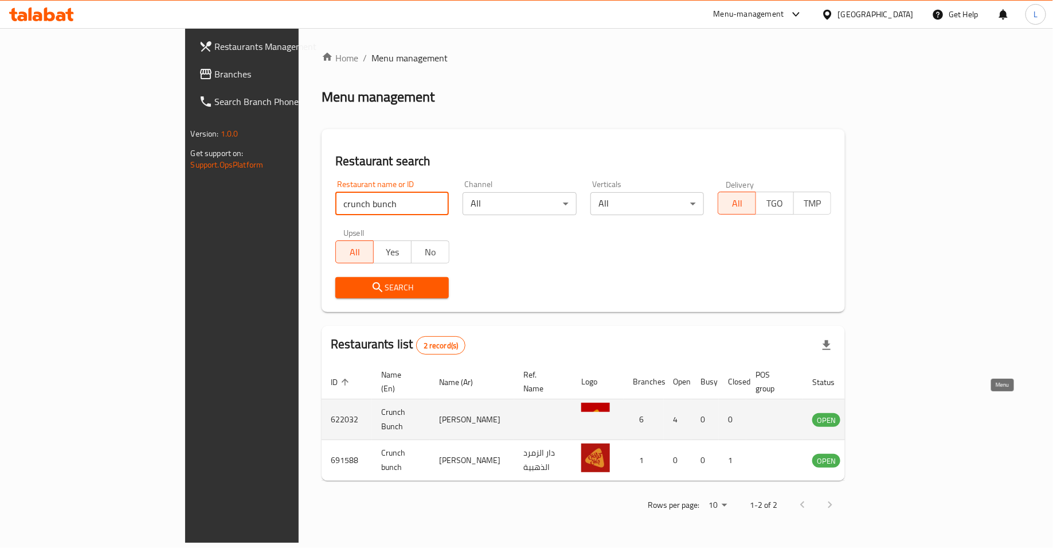
click at [887, 412] on icon "enhanced table" at bounding box center [880, 419] width 14 height 14
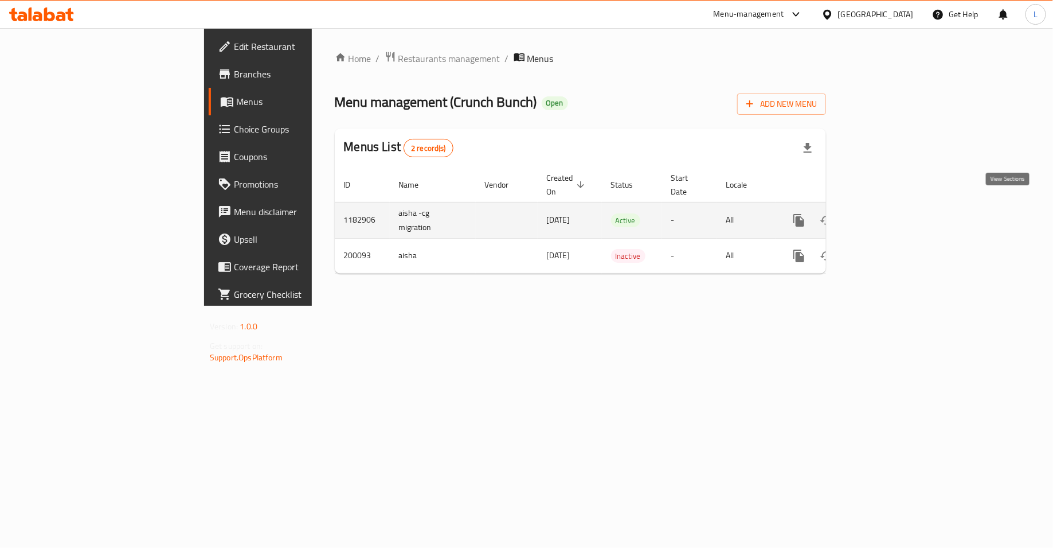
click at [889, 213] on icon "enhanced table" at bounding box center [882, 220] width 14 height 14
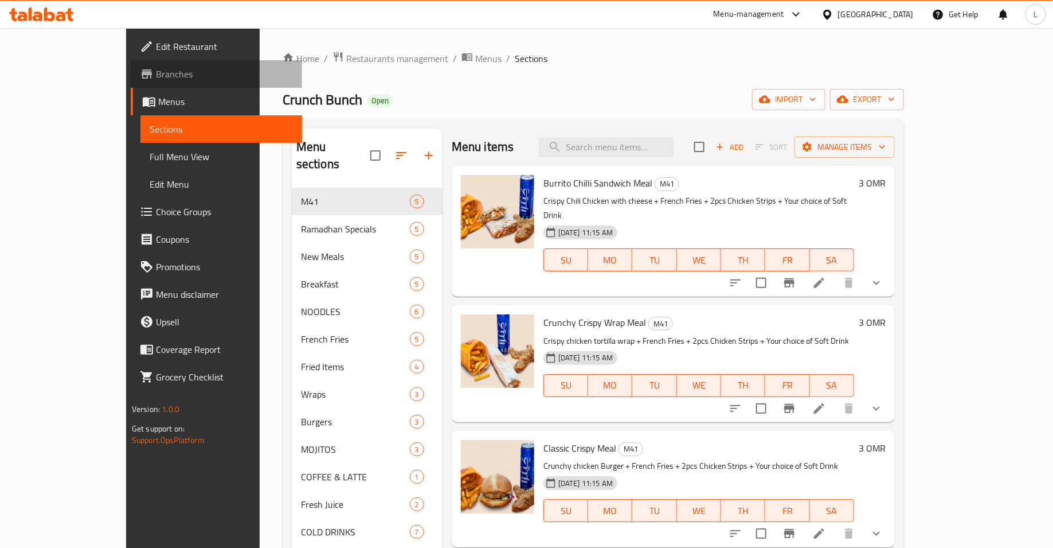
click at [156, 75] on span "Branches" at bounding box center [224, 74] width 137 height 14
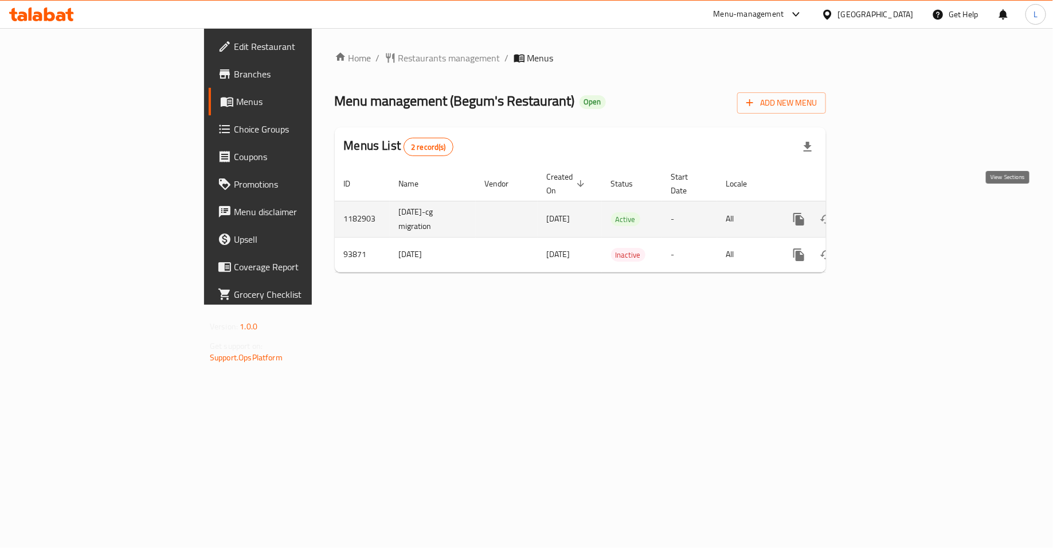
click at [889, 212] on icon "enhanced table" at bounding box center [882, 219] width 14 height 14
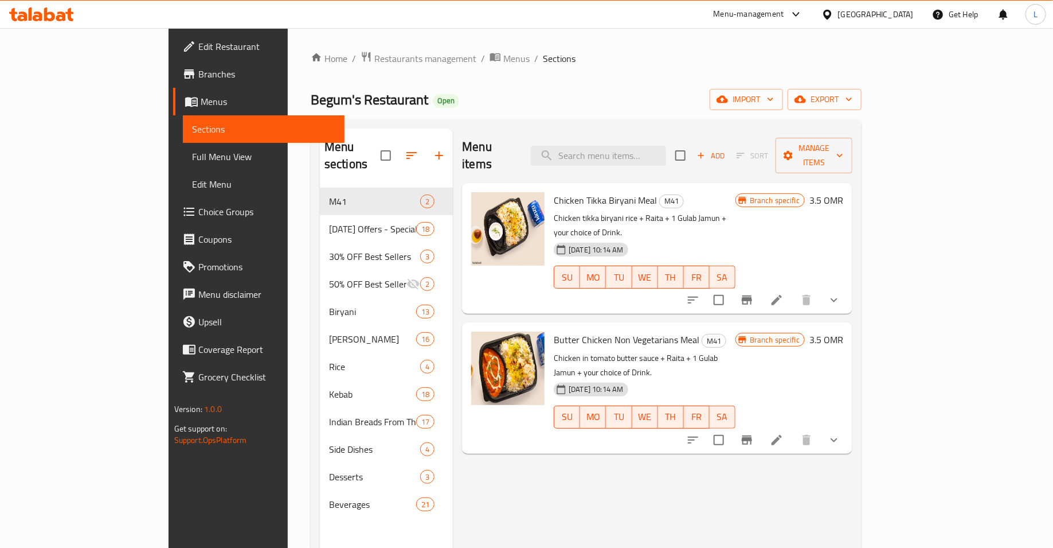
click at [784, 293] on icon at bounding box center [777, 300] width 14 height 14
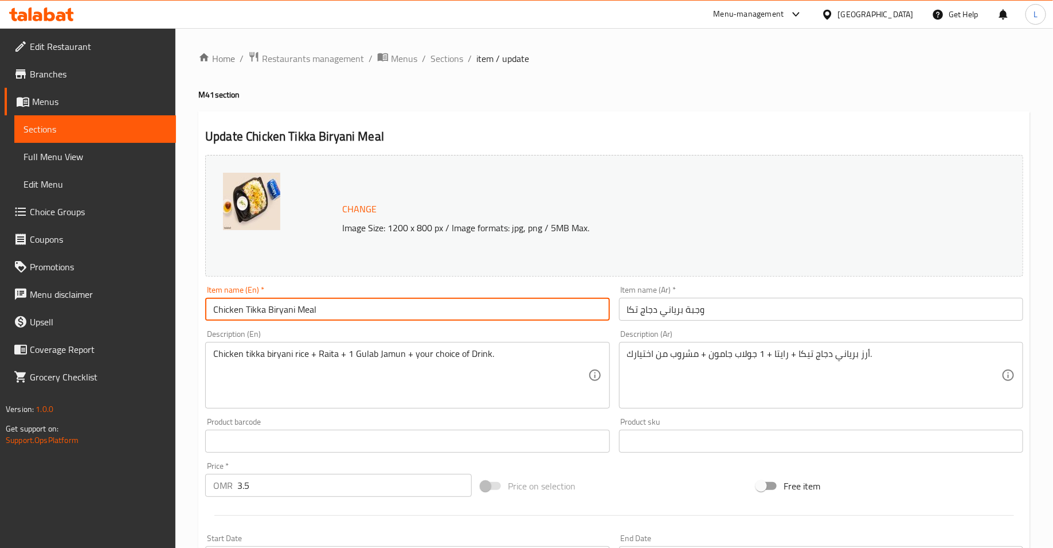
click at [293, 308] on input "Chicken Tikka Biryani Meal" at bounding box center [407, 309] width 404 height 23
type input "Chicken Tikka Biryani Mini Meal"
click at [719, 310] on input "وجبة برياني دجاج تكا" at bounding box center [821, 309] width 404 height 23
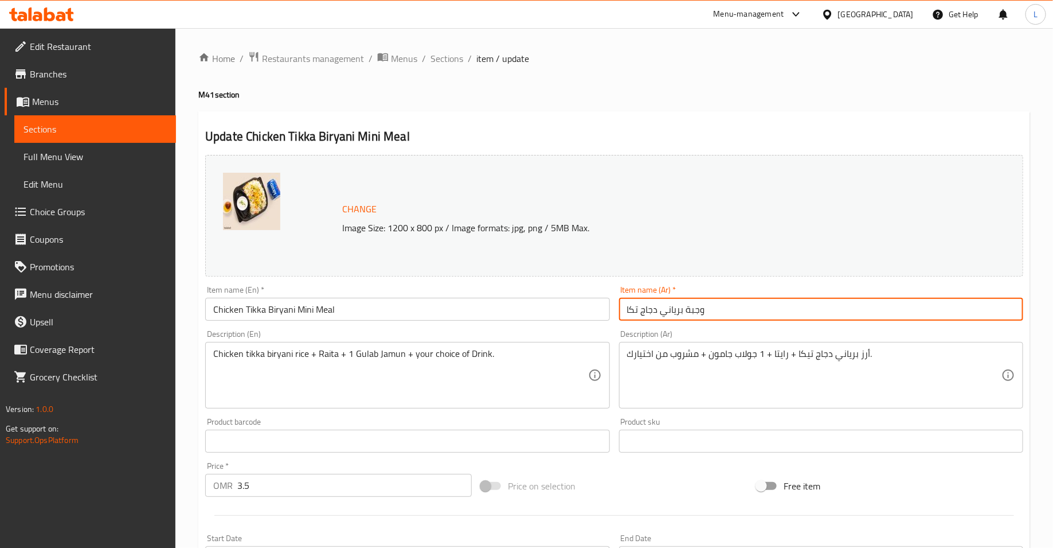
click at [626, 311] on input "وجبة برياني دجاج تكا" at bounding box center [821, 309] width 404 height 23
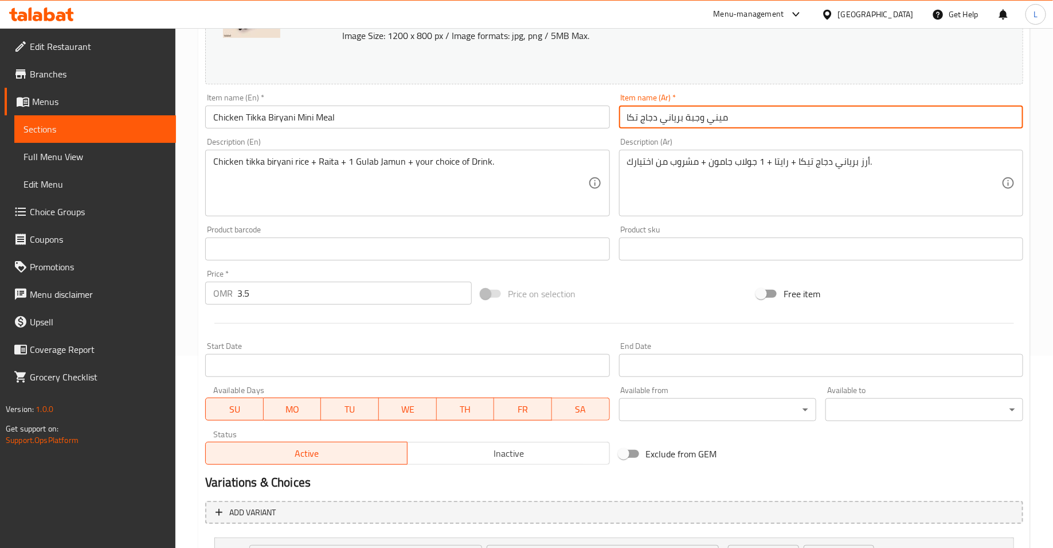
scroll to position [437, 0]
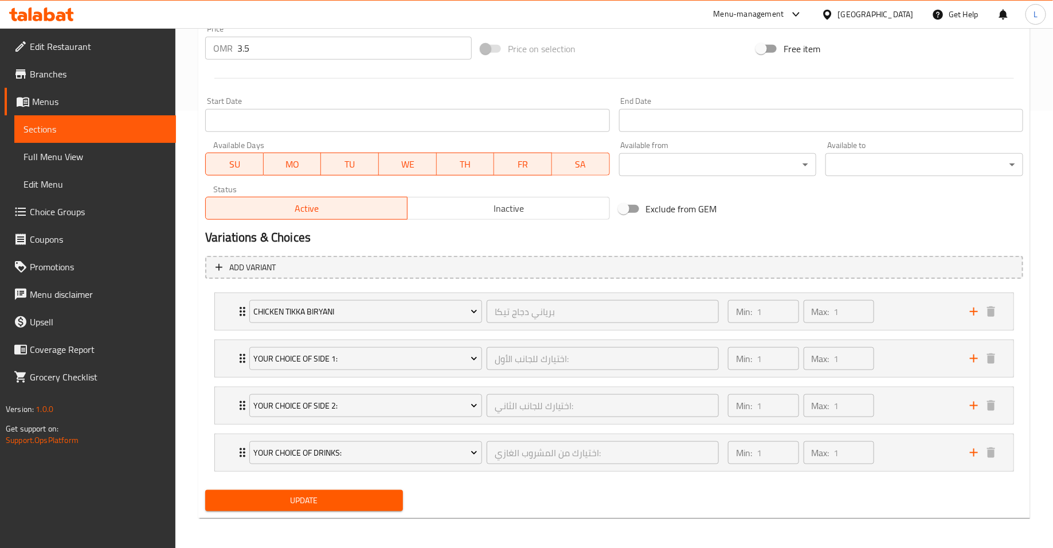
type input "ميني وجبة برياني دجاج تكا"
click at [373, 505] on span "Update" at bounding box center [303, 500] width 179 height 14
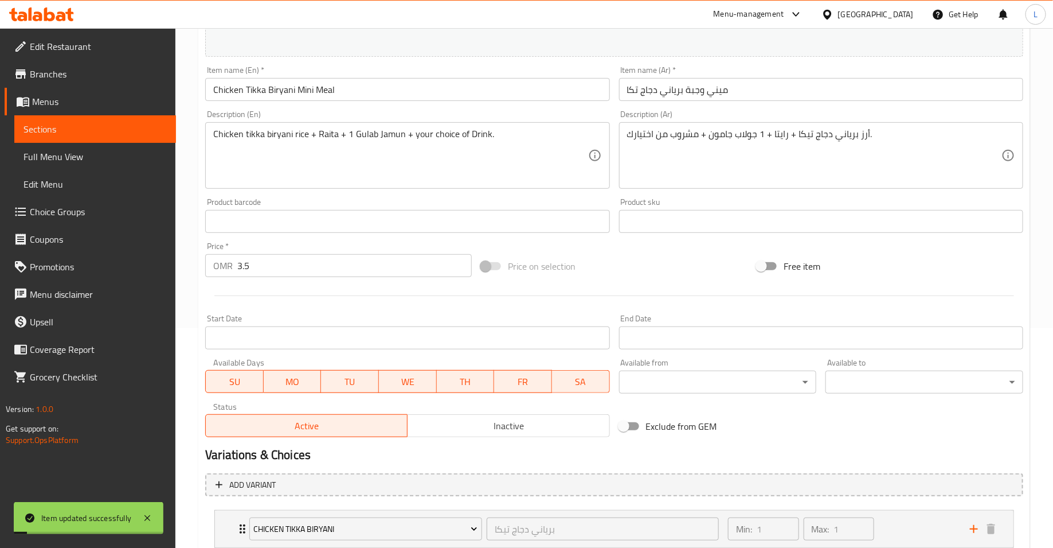
scroll to position [0, 0]
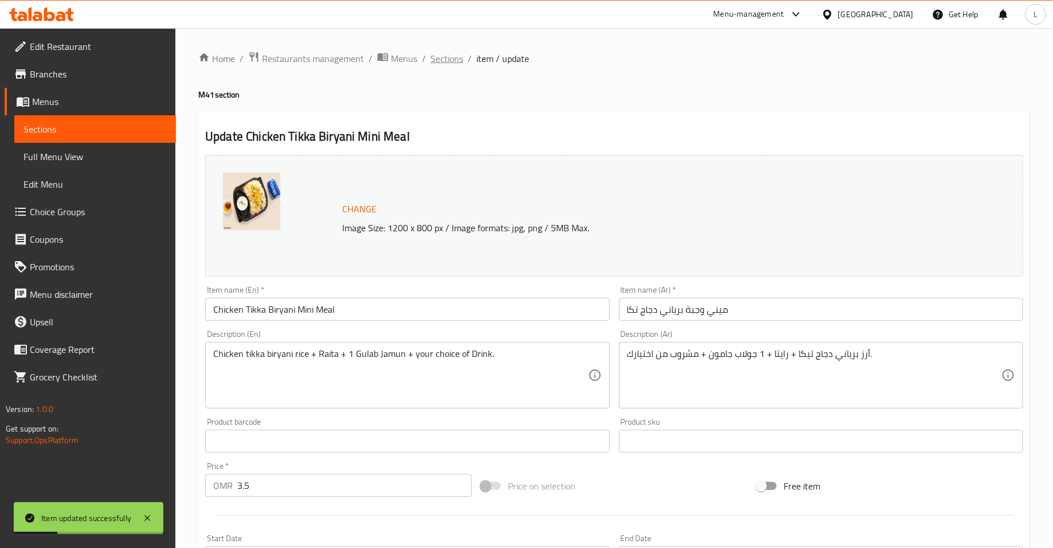
click at [445, 63] on span "Sections" at bounding box center [447, 59] width 33 height 14
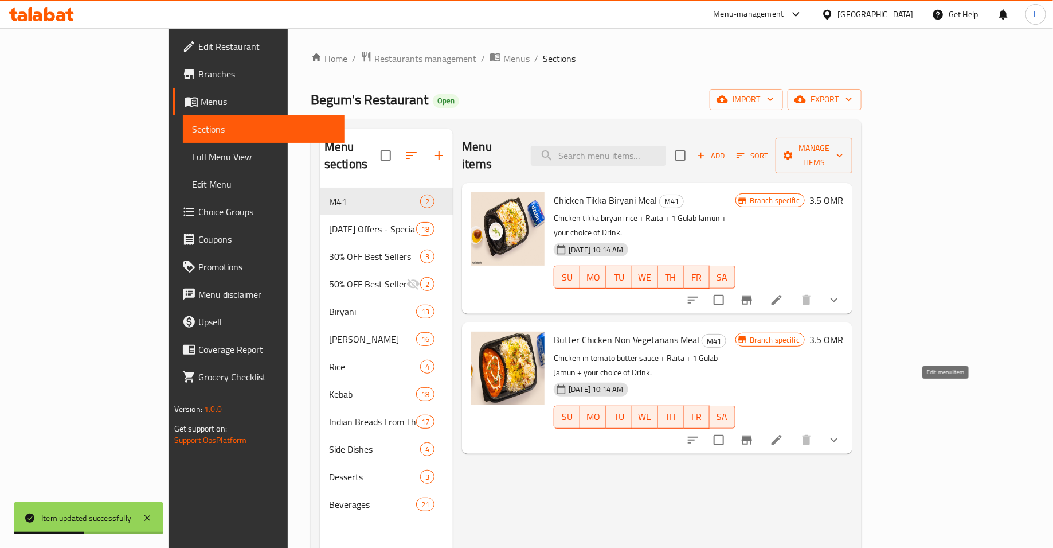
click at [784, 433] on icon at bounding box center [777, 440] width 14 height 14
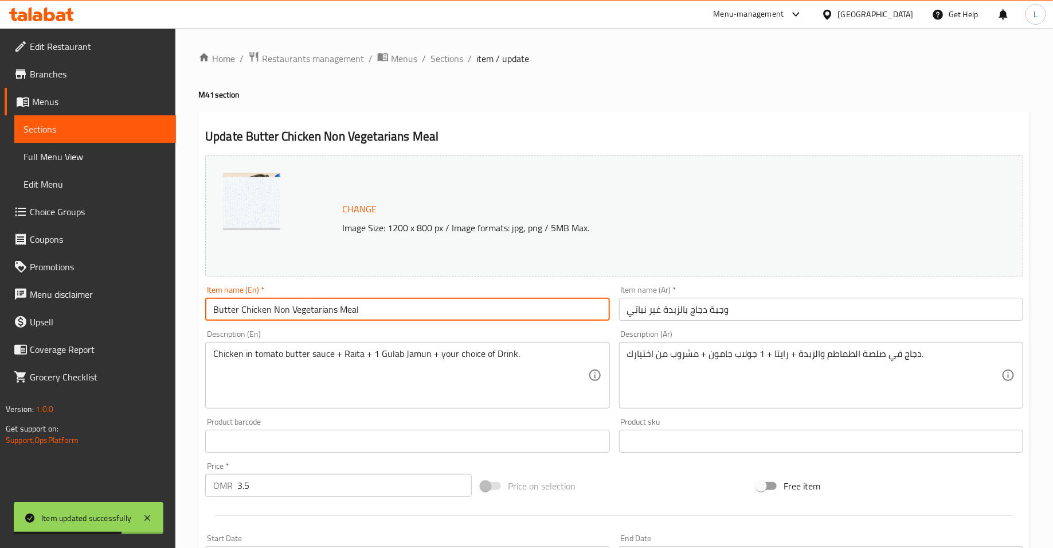
click at [339, 309] on input "Butter Chicken Non Vegetarians Meal" at bounding box center [407, 309] width 404 height 23
click at [625, 312] on input "وجبة دجاج بالزبدة غير نباتي" at bounding box center [821, 309] width 404 height 23
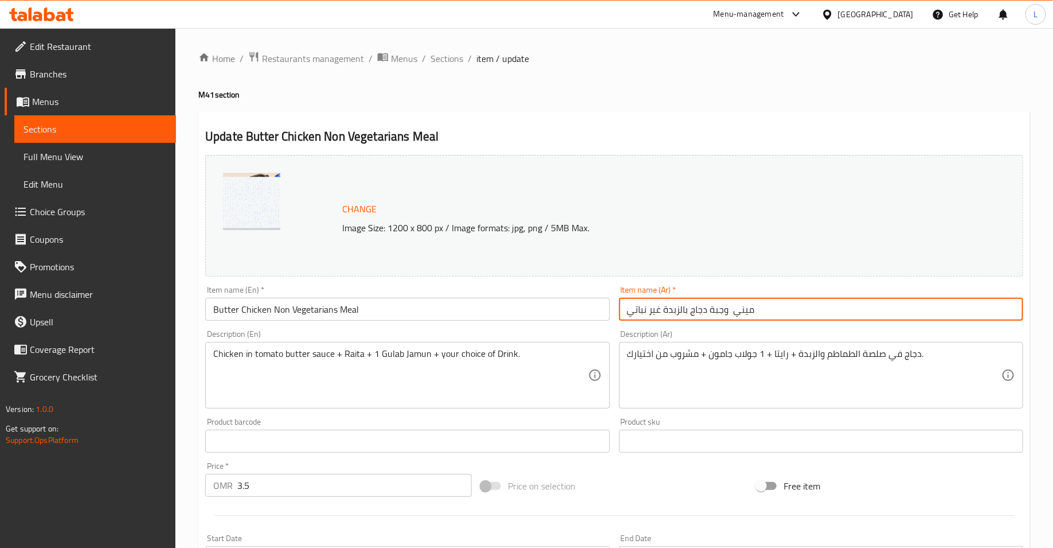
type input "ميني وجبة دجاج بالزبدة غير نباتي"
click at [341, 312] on input "Butter Chicken Non Vegetarians Meal" at bounding box center [407, 309] width 404 height 23
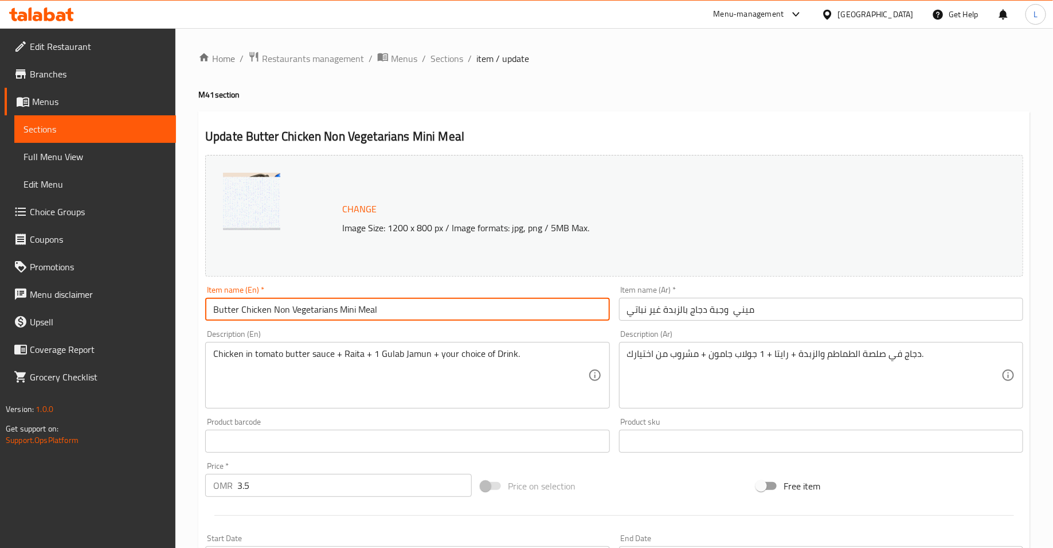
scroll to position [437, 0]
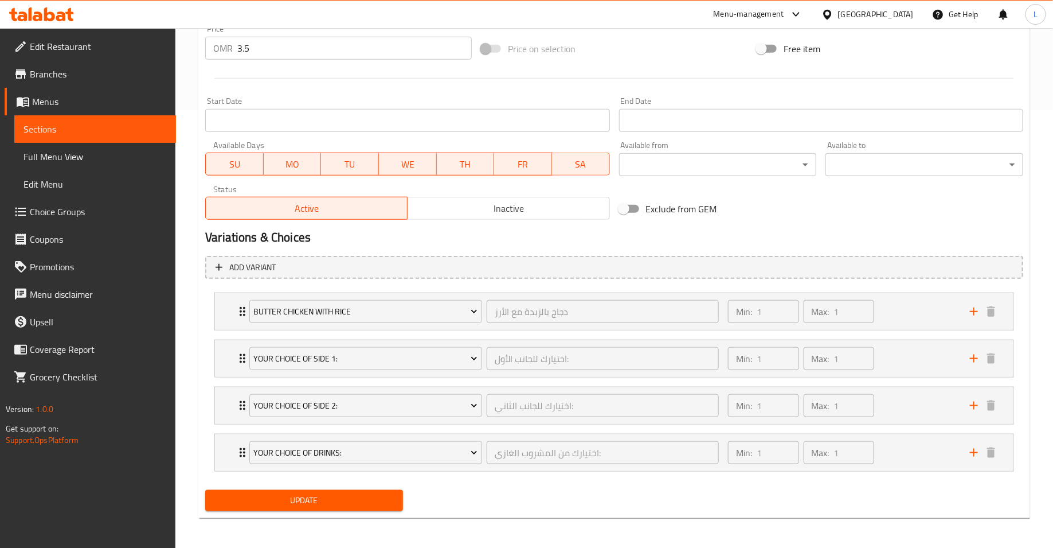
type input "Butter Chicken Non Vegetarians Mini Meal"
click at [291, 495] on span "Update" at bounding box center [303, 500] width 179 height 14
